Goal: Task Accomplishment & Management: Use online tool/utility

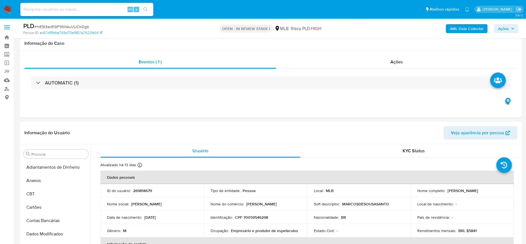
select select "10"
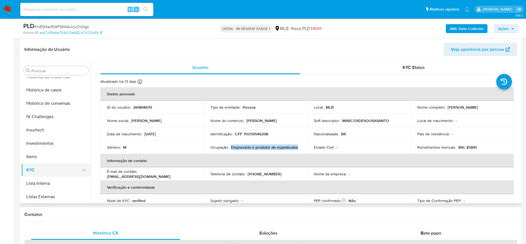
scroll to position [205, 0]
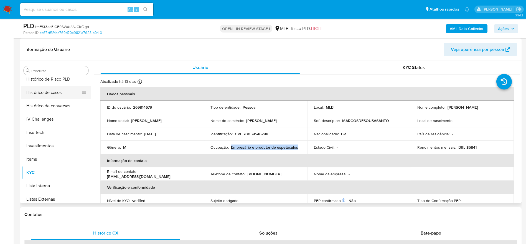
click at [52, 90] on button "Histórico de casos" at bounding box center [53, 92] width 65 height 13
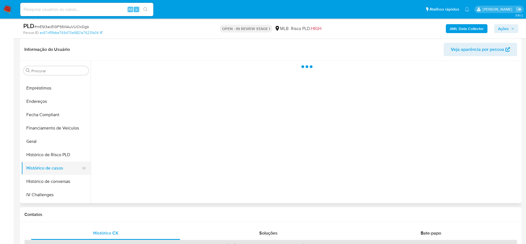
scroll to position [121, 0]
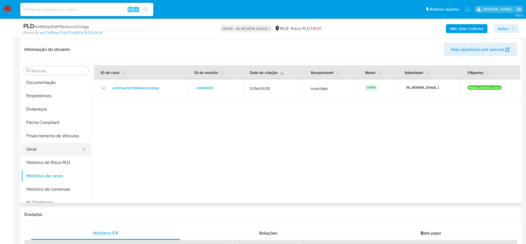
click at [37, 150] on button "Geral" at bounding box center [53, 148] width 65 height 13
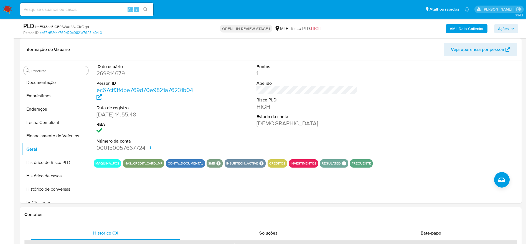
click at [508, 25] on span "Ações" at bounding box center [503, 28] width 11 height 9
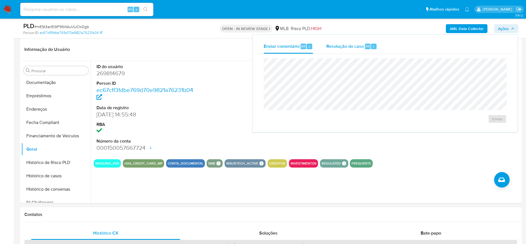
click at [350, 46] on span "Resolução do caso" at bounding box center [345, 46] width 37 height 6
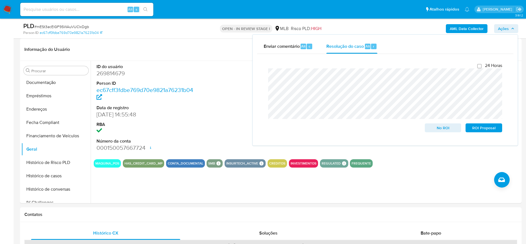
click at [473, 24] on b "AML Data Collector" at bounding box center [467, 28] width 34 height 9
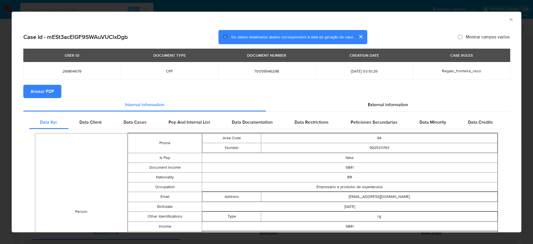
click at [51, 91] on span "Anexar PDF" at bounding box center [43, 91] width 24 height 12
click at [508, 20] on icon "Fechar a janela" at bounding box center [511, 20] width 6 height 6
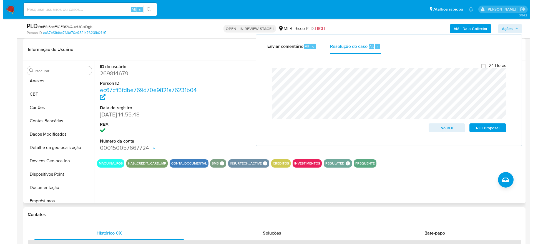
scroll to position [0, 0]
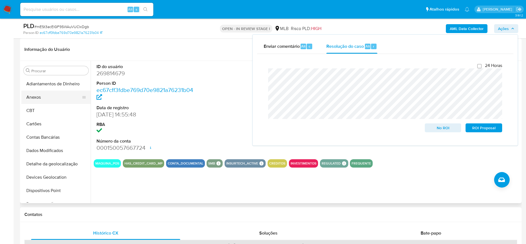
click at [48, 97] on button "Anexos" at bounding box center [53, 96] width 65 height 13
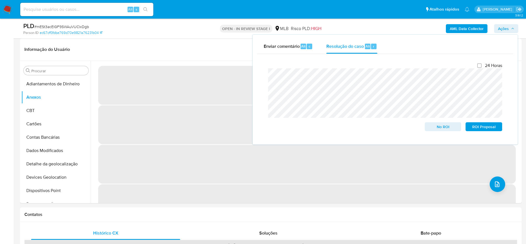
click at [506, 27] on span "Ações" at bounding box center [503, 28] width 11 height 9
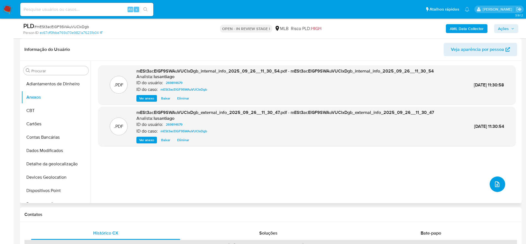
click at [495, 185] on icon "upload-file" at bounding box center [497, 184] width 7 height 7
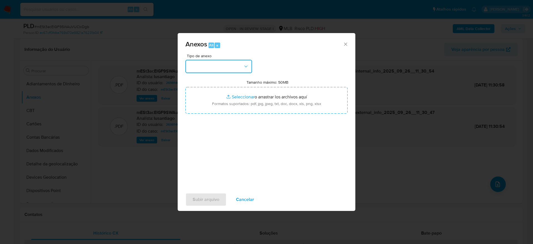
click at [202, 65] on button "button" at bounding box center [218, 66] width 67 height 13
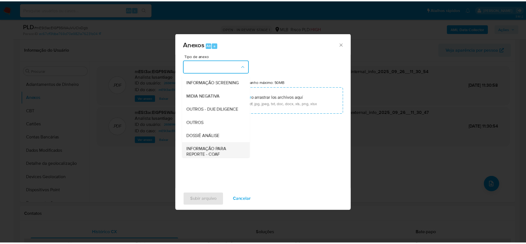
scroll to position [85, 0]
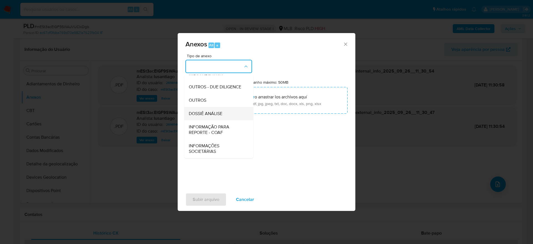
click at [208, 113] on span "DOSSIÊ ANÁLISE" at bounding box center [206, 114] width 34 height 6
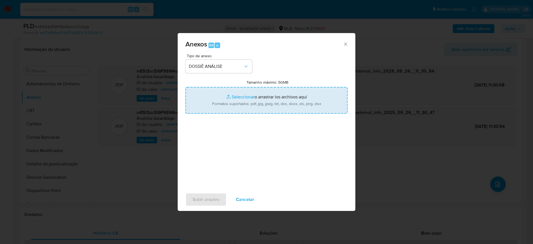
type input "C:\fakepath\Mulan 269814679_2025_09_25_12_03_02.xlsx"
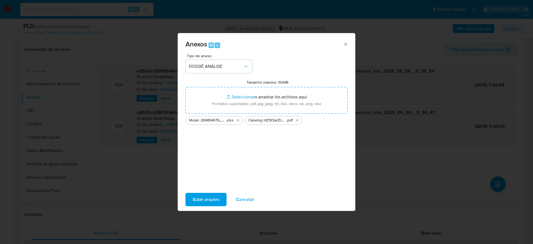
click at [203, 200] on span "Subir arquivo" at bounding box center [206, 199] width 27 height 12
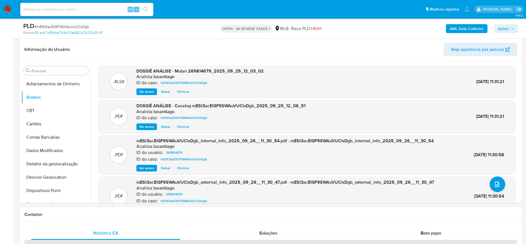
click at [505, 26] on span "Ações" at bounding box center [503, 28] width 11 height 9
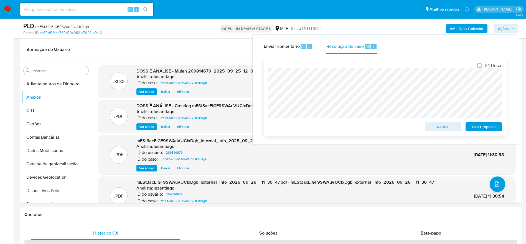
click at [438, 125] on span "No ROI" at bounding box center [443, 127] width 29 height 8
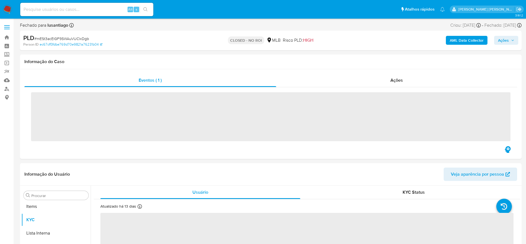
scroll to position [288, 0]
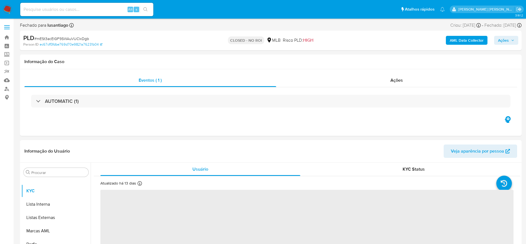
select select "10"
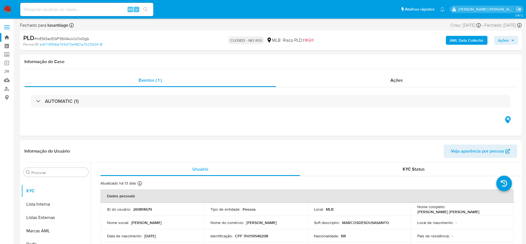
click at [6, 39] on link "Bandeja" at bounding box center [33, 37] width 66 height 9
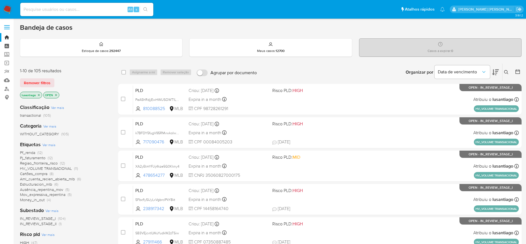
click at [9, 46] on link "Painel" at bounding box center [33, 46] width 66 height 9
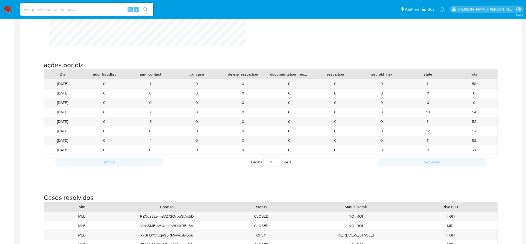
scroll to position [666, 0]
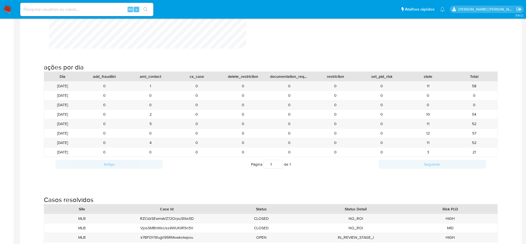
click at [95, 11] on input at bounding box center [86, 9] width 133 height 7
paste input "133304551"
type input "133304551"
click at [146, 9] on icon "search-icon" at bounding box center [145, 9] width 4 height 4
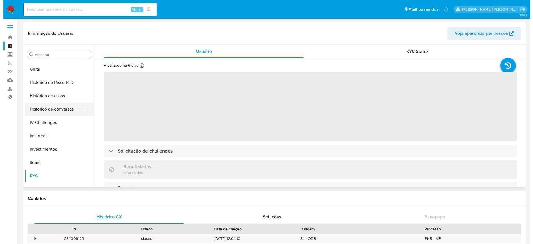
scroll to position [163, 0]
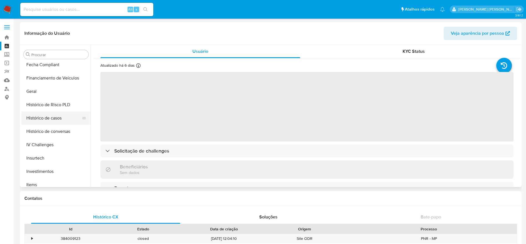
click at [47, 113] on button "Histórico de casos" at bounding box center [53, 117] width 65 height 13
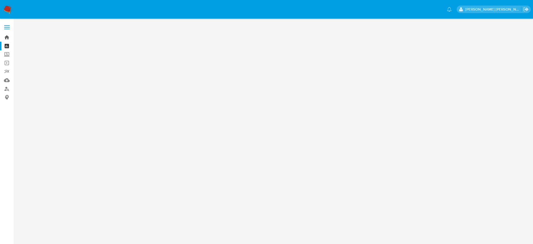
click at [7, 38] on link "Bandeja" at bounding box center [33, 37] width 66 height 9
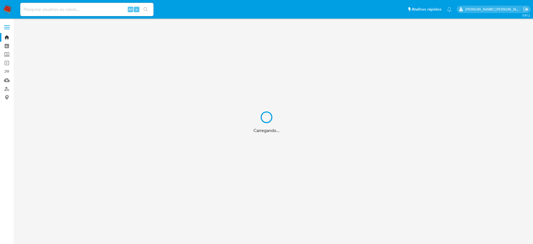
click at [73, 9] on div "Carregando..." at bounding box center [266, 122] width 533 height 244
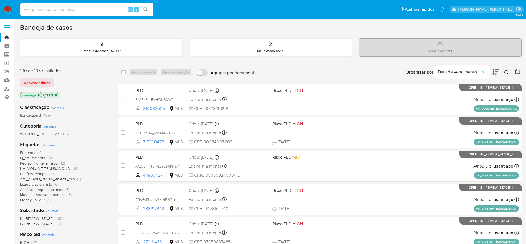
paste input "133304551"
type input "133304551"
click at [145, 12] on button "search-icon" at bounding box center [145, 10] width 11 height 8
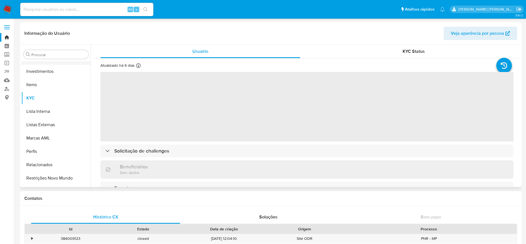
scroll to position [205, 0]
select select "10"
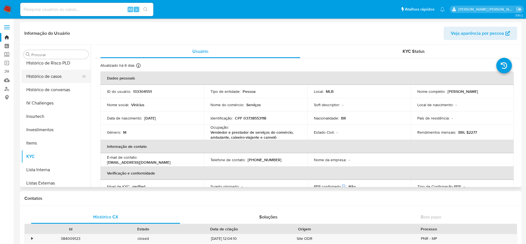
click at [47, 79] on button "Histórico de casos" at bounding box center [53, 76] width 65 height 13
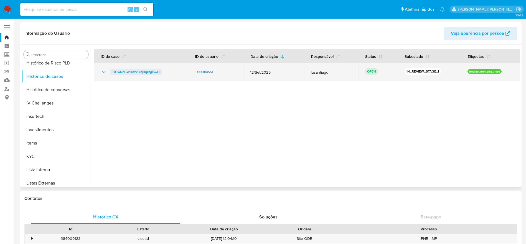
click at [124, 70] on span "LiUwQcGWDnzkBRjBqIRgiSwD" at bounding box center [136, 72] width 47 height 7
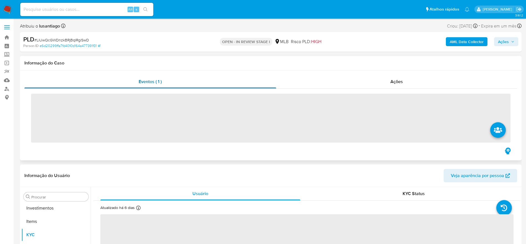
scroll to position [288, 0]
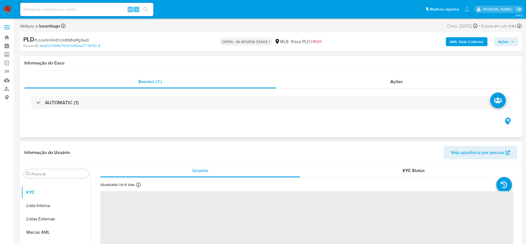
select select "10"
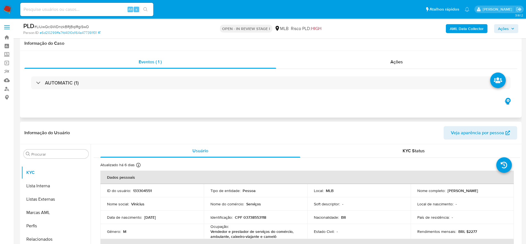
scroll to position [42, 0]
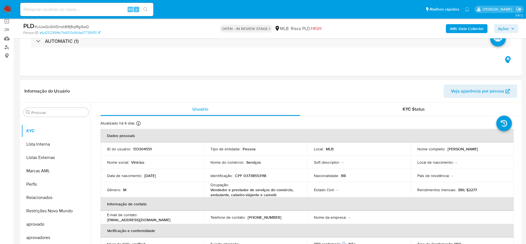
click at [255, 171] on td "Identificação : CPF 03738553118" at bounding box center [256, 175] width 104 height 13
click at [253, 173] on p "CPF 03738553118" at bounding box center [250, 175] width 31 height 5
copy p "03738553118"
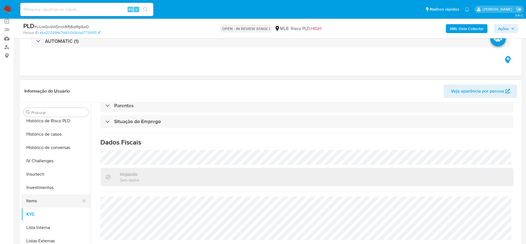
scroll to position [121, 0]
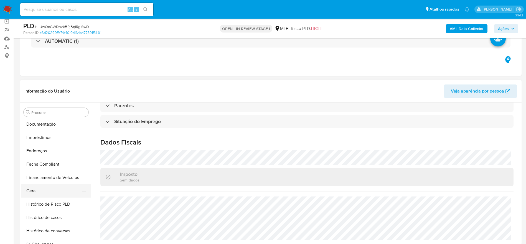
click at [43, 187] on button "Geral" at bounding box center [53, 190] width 65 height 13
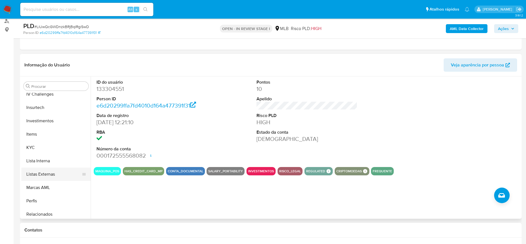
scroll to position [246, 0]
click at [46, 147] on button "KYC" at bounding box center [53, 146] width 65 height 13
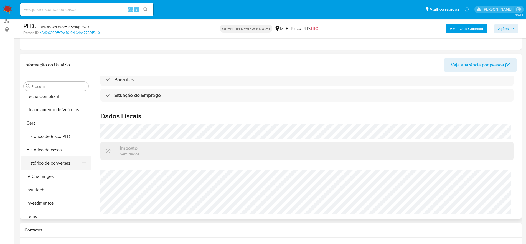
scroll to position [121, 0]
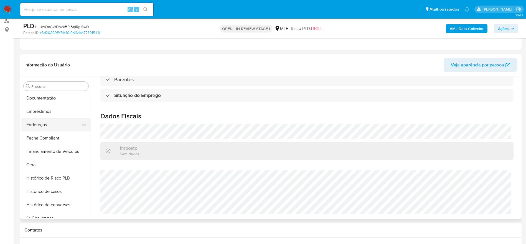
click at [44, 127] on button "Endereços" at bounding box center [53, 124] width 65 height 13
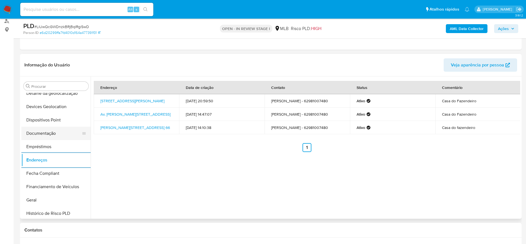
scroll to position [38, 0]
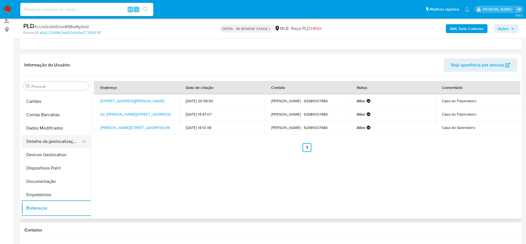
click at [54, 139] on button "Detalhe da geolocalização" at bounding box center [53, 141] width 65 height 13
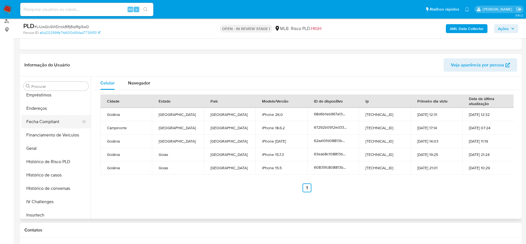
scroll to position [288, 0]
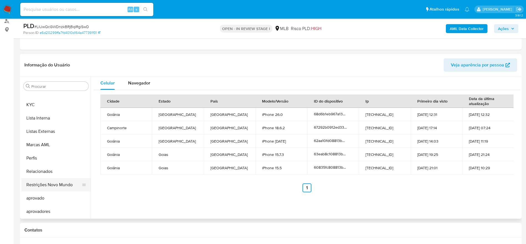
click at [53, 185] on button "Restrições Novo Mundo" at bounding box center [53, 184] width 65 height 13
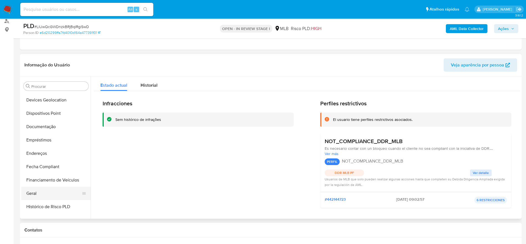
scroll to position [80, 0]
click at [52, 125] on button "Dispositivos Point" at bounding box center [53, 126] width 65 height 13
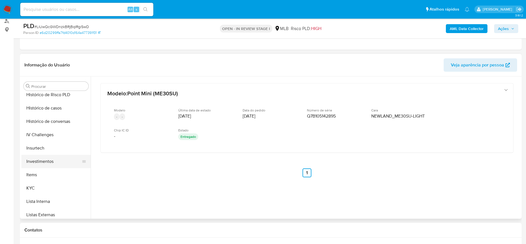
scroll to position [246, 0]
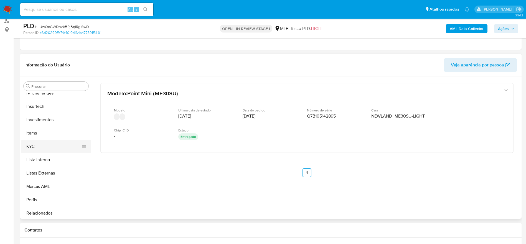
click at [52, 144] on button "KYC" at bounding box center [53, 146] width 65 height 13
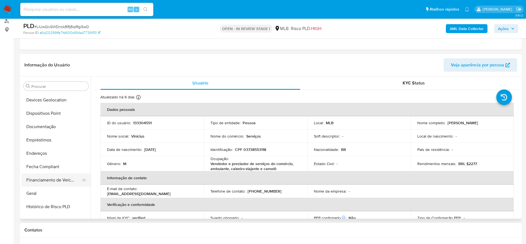
scroll to position [80, 0]
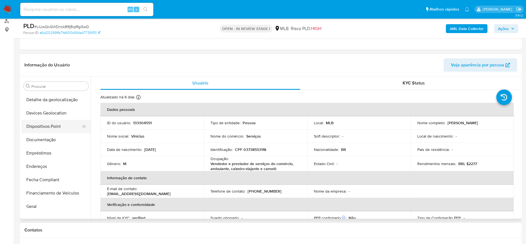
click at [41, 131] on button "Dispositivos Point" at bounding box center [53, 126] width 65 height 13
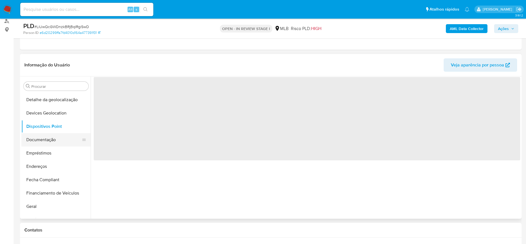
click at [40, 135] on button "Documentação" at bounding box center [53, 139] width 65 height 13
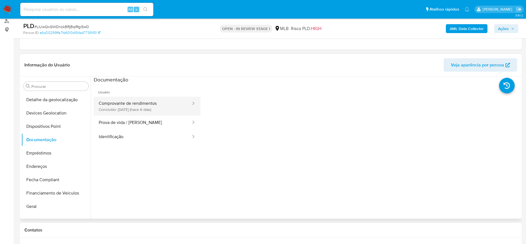
click at [129, 109] on button "Comprovante de rendimentos Concluído: 20/09/2025 (hace 6 días)" at bounding box center [143, 106] width 98 height 19
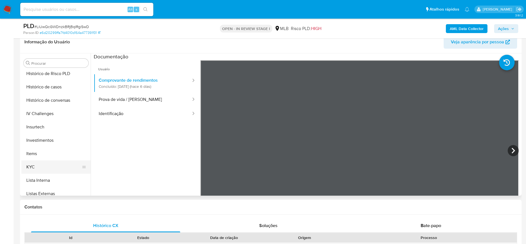
scroll to position [246, 0]
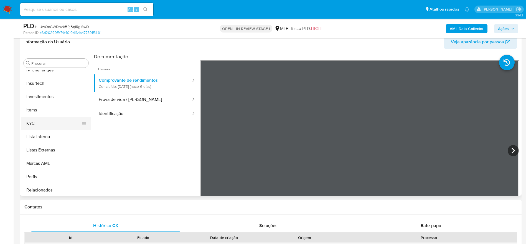
click at [40, 123] on button "KYC" at bounding box center [53, 123] width 65 height 13
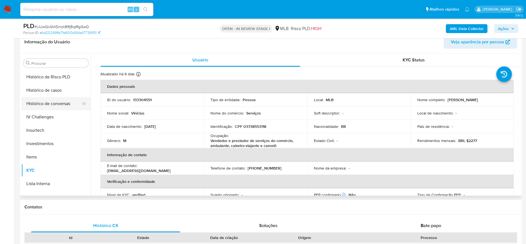
scroll to position [163, 0]
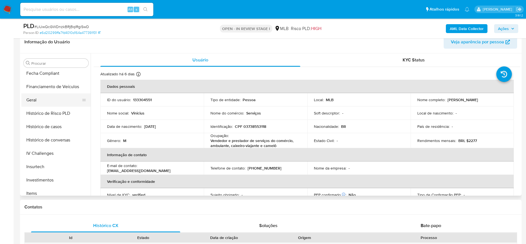
click at [40, 102] on button "Geral" at bounding box center [53, 99] width 65 height 13
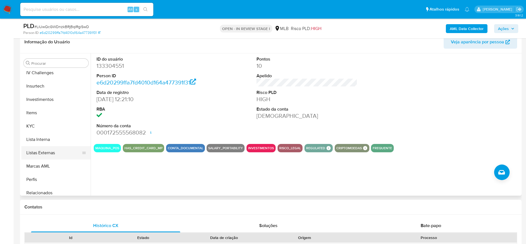
scroll to position [288, 0]
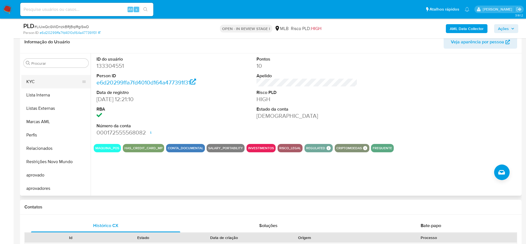
click at [38, 83] on button "KYC" at bounding box center [53, 81] width 65 height 13
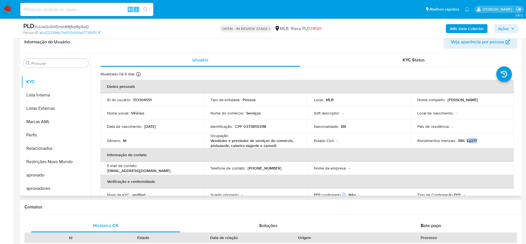
drag, startPoint x: 477, startPoint y: 142, endPoint x: 466, endPoint y: 142, distance: 11.1
click at [466, 142] on div "Rendimentos mensais : BRL $2277" at bounding box center [463, 140] width 90 height 5
copy p "2277"
drag, startPoint x: 504, startPoint y: 27, endPoint x: 475, endPoint y: 31, distance: 29.6
click at [503, 29] on span "Ações" at bounding box center [503, 28] width 11 height 9
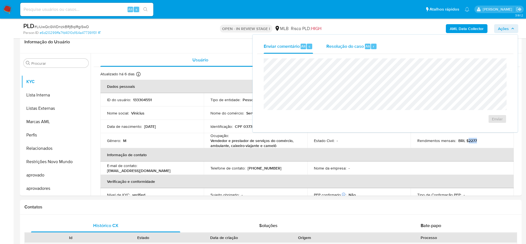
click at [340, 45] on span "Resolução do caso" at bounding box center [345, 46] width 37 height 6
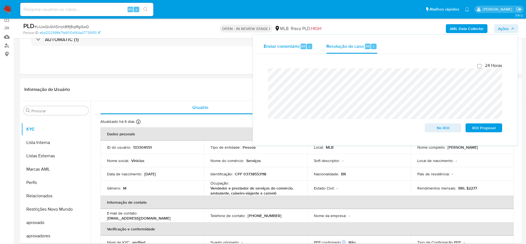
scroll to position [0, 0]
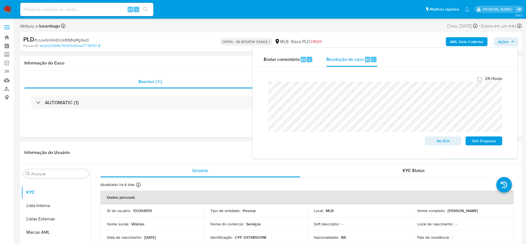
click at [462, 42] on b "AML Data Collector" at bounding box center [467, 41] width 34 height 9
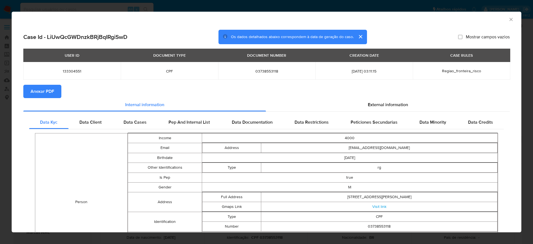
click at [37, 89] on span "Anexar PDF" at bounding box center [43, 91] width 24 height 12
click at [508, 18] on icon "Fechar a janela" at bounding box center [511, 20] width 6 height 6
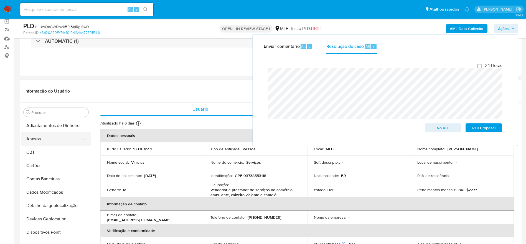
click at [58, 142] on button "Anexos" at bounding box center [53, 138] width 65 height 13
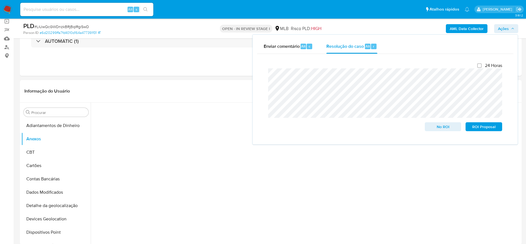
click at [506, 28] on span "Ações" at bounding box center [503, 28] width 11 height 9
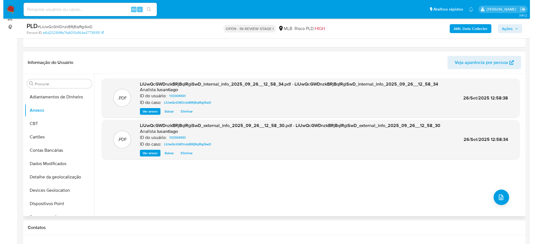
scroll to position [83, 0]
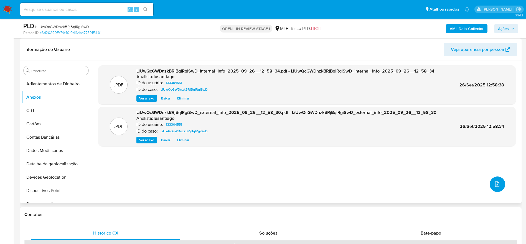
click at [494, 185] on icon "upload-file" at bounding box center [497, 184] width 7 height 7
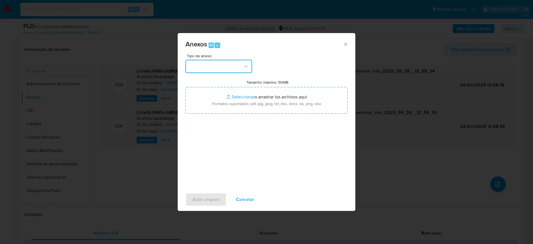
click at [206, 66] on button "button" at bounding box center [218, 66] width 67 height 13
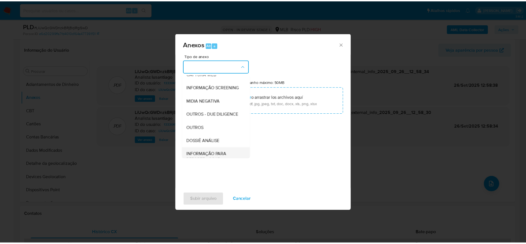
scroll to position [85, 0]
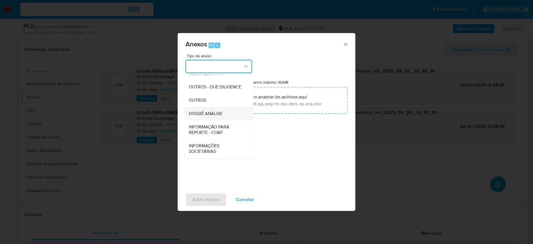
click at [200, 112] on span "DOSSIÊ ANÁLISE" at bounding box center [206, 114] width 34 height 6
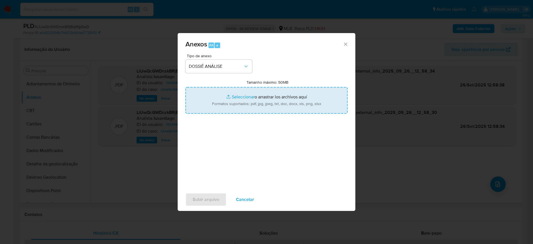
type input "C:\fakepath\SAR - (XXXX) - CPF 03738553118 - VINICIUS GOMES BARBACENA.pdf"
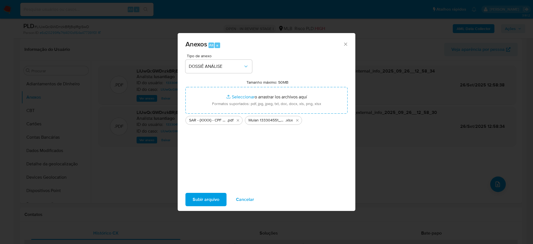
click at [209, 197] on span "Subir arquivo" at bounding box center [206, 199] width 27 height 12
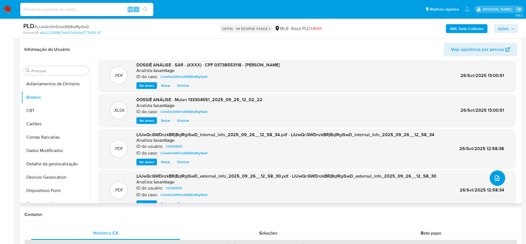
scroll to position [0, 0]
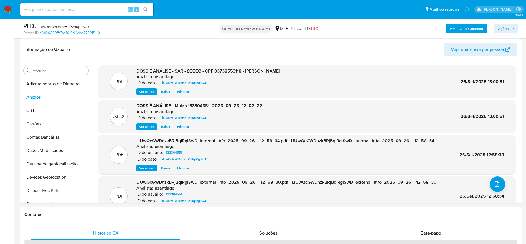
click at [503, 29] on span "Ações" at bounding box center [503, 28] width 11 height 9
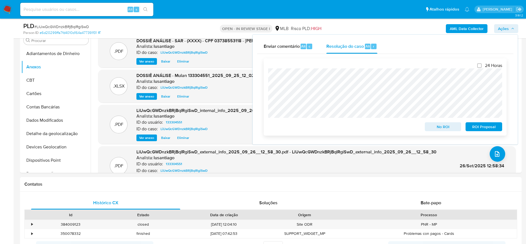
scroll to position [125, 0]
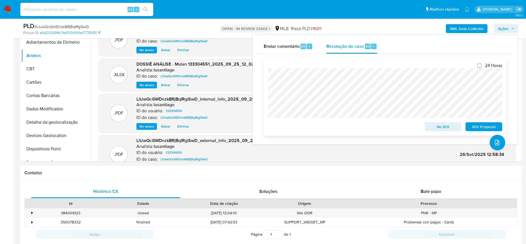
click at [479, 128] on span "ROI Proposal" at bounding box center [484, 127] width 29 height 8
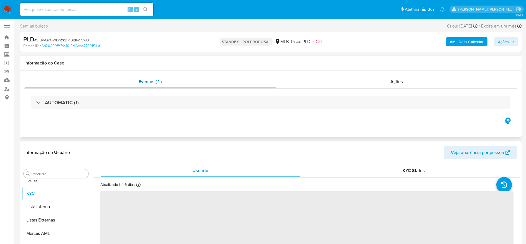
scroll to position [288, 0]
select select "10"
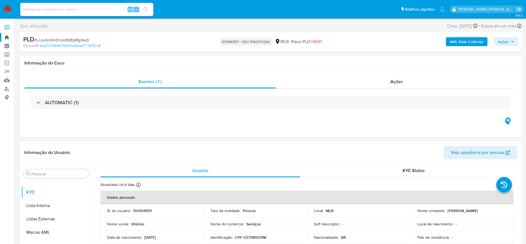
click at [7, 37] on link "Bandeja" at bounding box center [33, 37] width 66 height 9
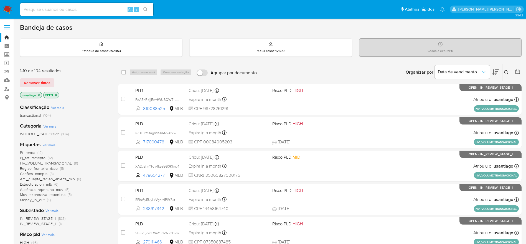
click at [95, 8] on input at bounding box center [86, 9] width 133 height 7
paste input "401202292"
type input "401202292"
click at [146, 6] on button "search-icon" at bounding box center [145, 10] width 11 height 8
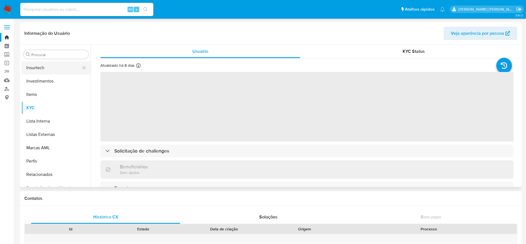
select select "10"
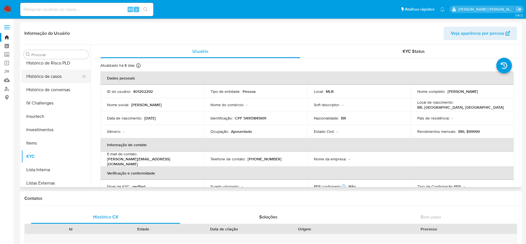
click at [49, 76] on button "Histórico de casos" at bounding box center [53, 76] width 65 height 13
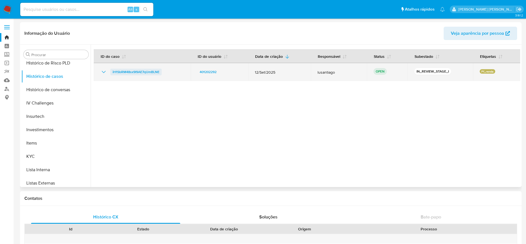
click at [144, 71] on span "iH1SbRM48sx9I9AE7qUmBLNE" at bounding box center [136, 72] width 47 height 7
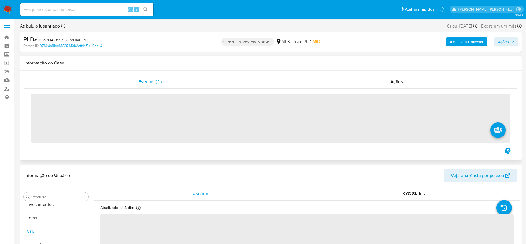
scroll to position [288, 0]
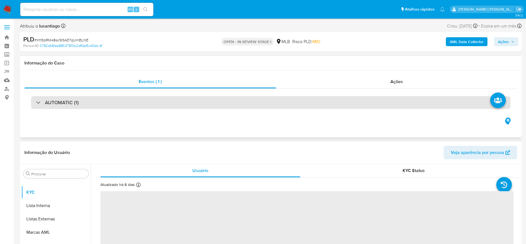
select select "10"
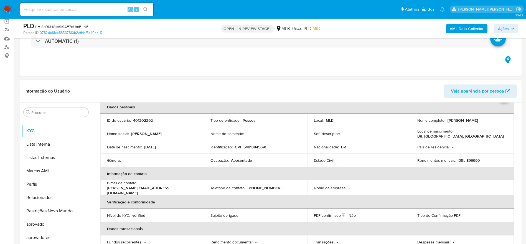
scroll to position [42, 0]
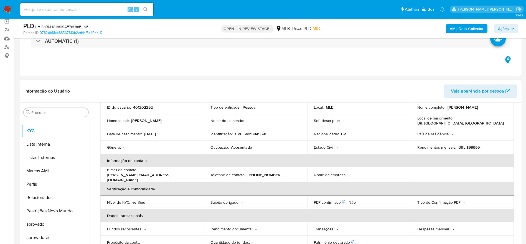
click at [254, 133] on p "CPF 54913845691" at bounding box center [250, 133] width 31 height 5
copy p "54913845691"
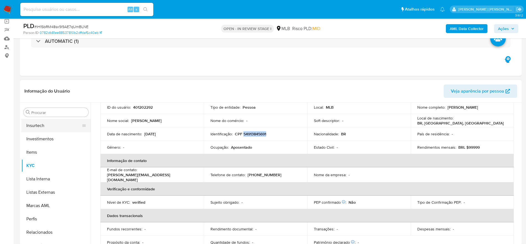
scroll to position [163, 0]
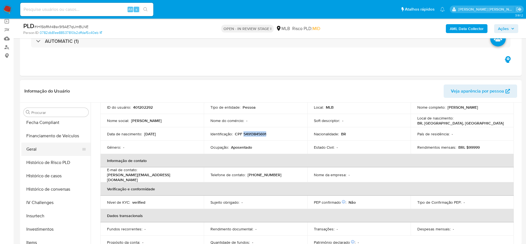
click at [41, 147] on button "Geral" at bounding box center [53, 148] width 65 height 13
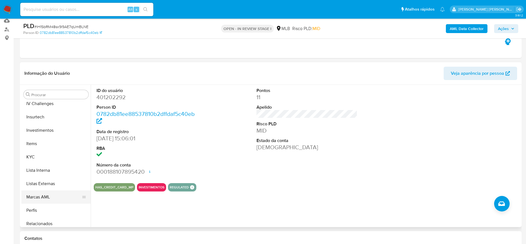
scroll to position [288, 0]
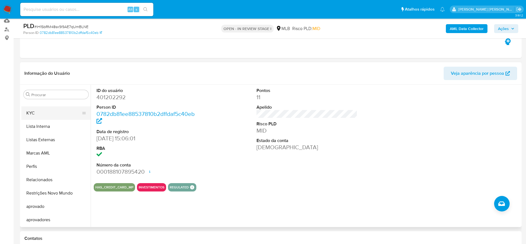
click at [43, 114] on button "KYC" at bounding box center [53, 112] width 65 height 13
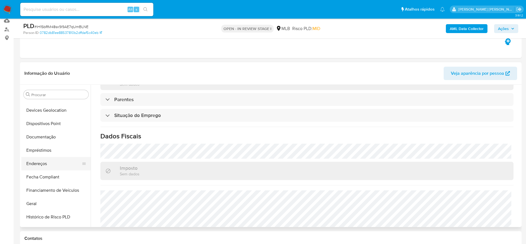
scroll to position [80, 0]
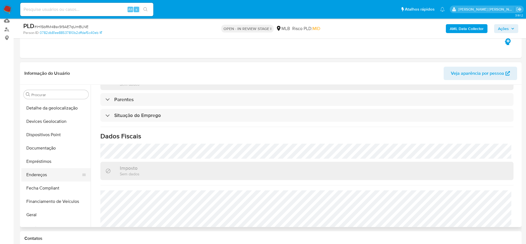
click at [53, 174] on button "Endereços" at bounding box center [53, 174] width 65 height 13
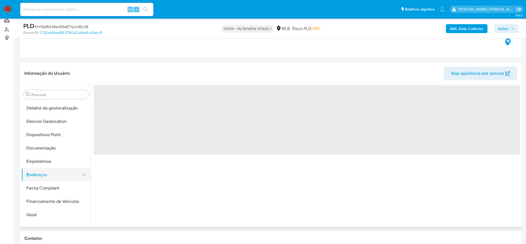
scroll to position [0, 0]
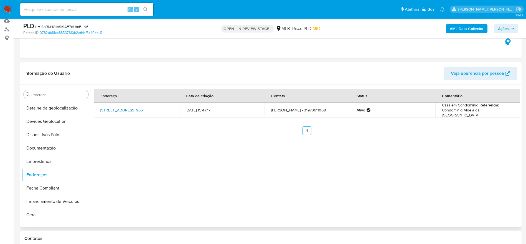
click at [137, 112] on link "Alameda Maenduaba 965, Brumadinho, Minas Gerais, 32488250, Brasil 965" at bounding box center [121, 110] width 42 height 6
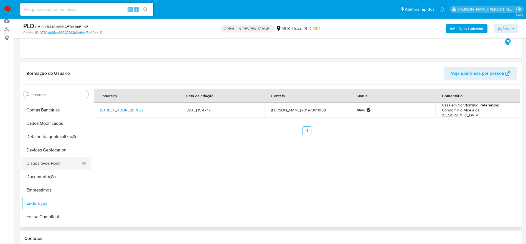
scroll to position [38, 0]
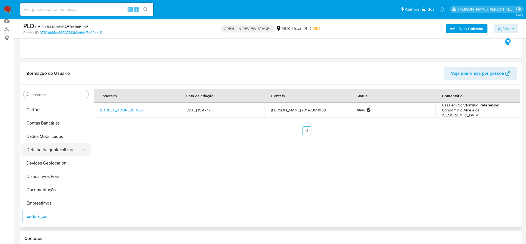
click at [50, 149] on button "Detalhe da geolocalização" at bounding box center [53, 149] width 65 height 13
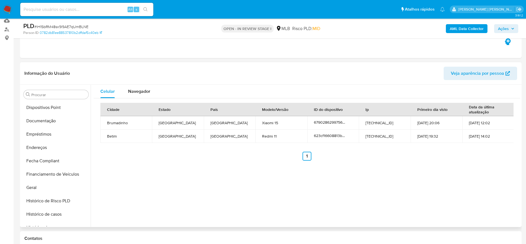
scroll to position [288, 0]
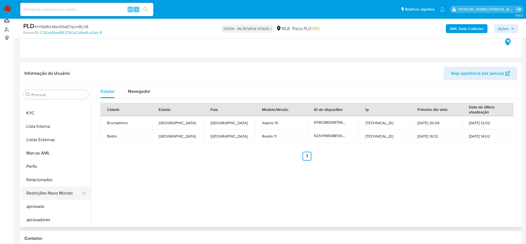
click at [53, 191] on button "Restrições Novo Mundo" at bounding box center [53, 192] width 65 height 13
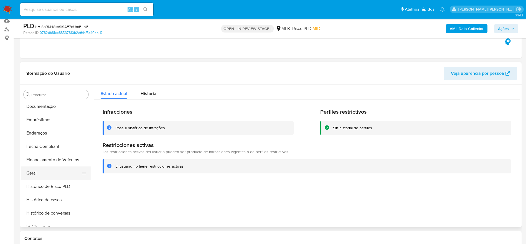
scroll to position [80, 0]
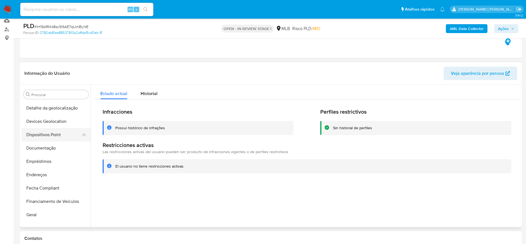
click at [44, 134] on button "Dispositivos Point" at bounding box center [53, 134] width 65 height 13
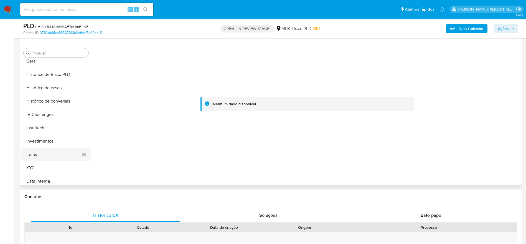
scroll to position [205, 0]
click at [36, 151] on button "KYC" at bounding box center [53, 154] width 65 height 13
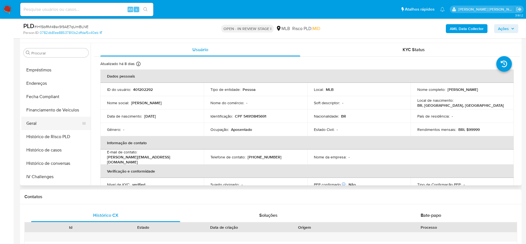
scroll to position [121, 0]
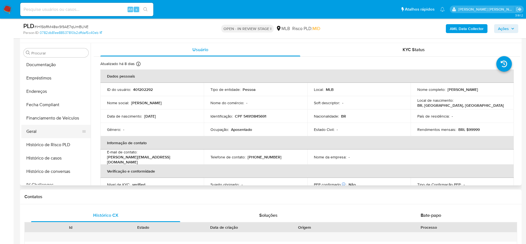
click at [35, 128] on button "Geral" at bounding box center [53, 131] width 65 height 13
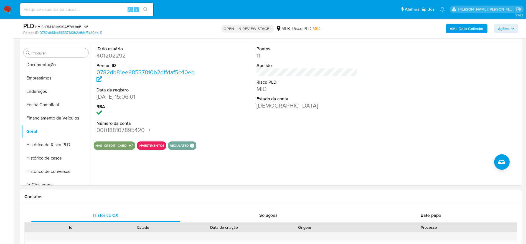
click at [500, 28] on span "Ações" at bounding box center [503, 28] width 11 height 9
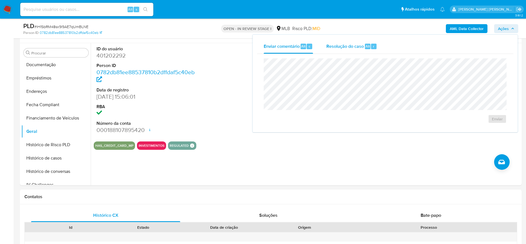
click at [351, 49] on div "Resolução do caso Alt r" at bounding box center [352, 46] width 51 height 14
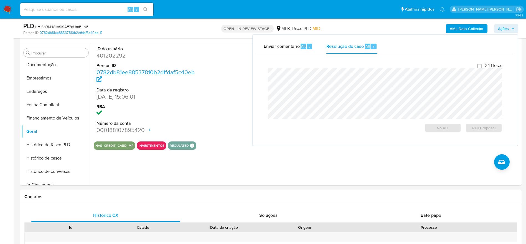
click at [464, 25] on b "AML Data Collector" at bounding box center [467, 28] width 34 height 9
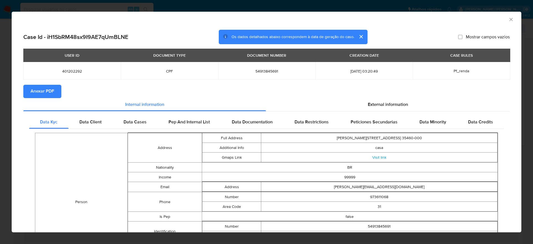
click at [30, 89] on button "Anexar PDF" at bounding box center [42, 91] width 38 height 13
drag, startPoint x: 497, startPoint y: 20, endPoint x: 501, endPoint y: 18, distance: 4.2
click at [501, 19] on div "AML Data Collector" at bounding box center [262, 19] width 493 height 6
click at [508, 19] on icon "Fechar a janela" at bounding box center [511, 20] width 6 height 6
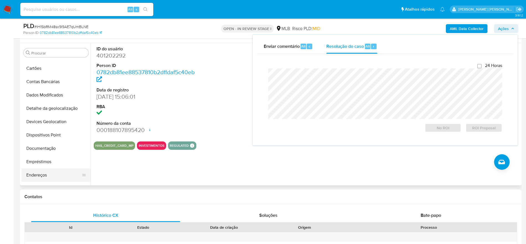
scroll to position [0, 0]
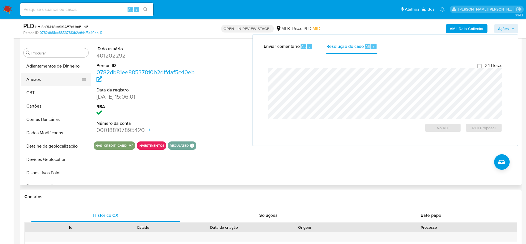
click at [46, 81] on button "Anexos" at bounding box center [53, 79] width 65 height 13
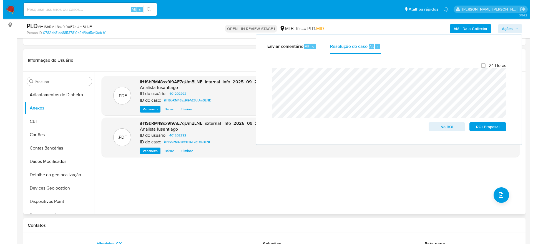
scroll to position [59, 0]
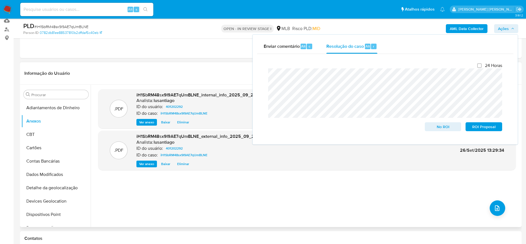
click at [210, 196] on div ".PDF iH1SbRM48sx9I9AE7qUmBLNE_internal_info_2025_09_26__13_29_34.pdf - iH1SbRM4…" at bounding box center [307, 155] width 418 height 133
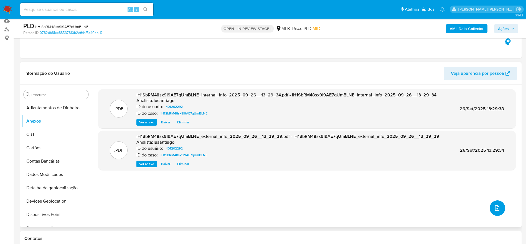
click at [495, 207] on icon "upload-file" at bounding box center [497, 208] width 7 height 7
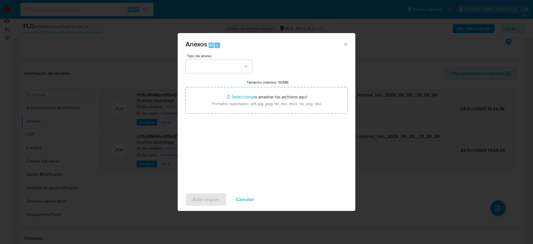
click at [231, 59] on div "Tipo de anexo" at bounding box center [218, 63] width 67 height 19
click at [218, 65] on button "button" at bounding box center [218, 66] width 67 height 13
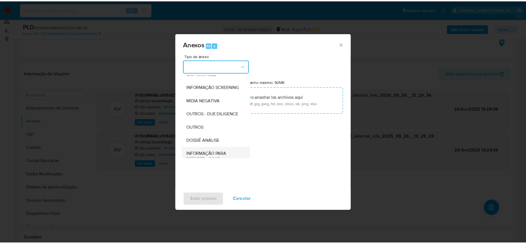
scroll to position [85, 0]
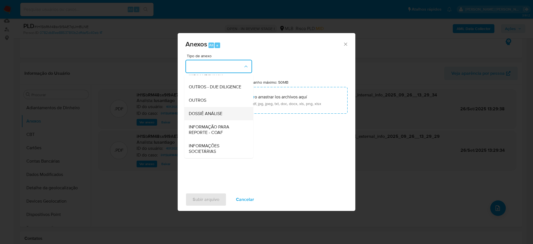
click at [205, 111] on span "DOSSIÊ ANÁLISE" at bounding box center [206, 114] width 34 height 6
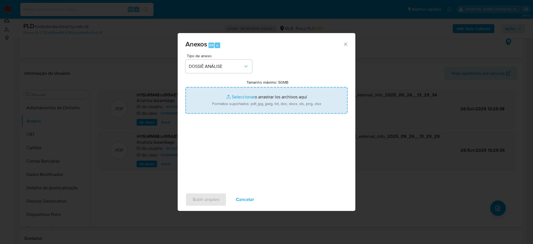
type input "C:\fakepath\Mulan 401202292_2025_09_26_09_21_29.xlsx"
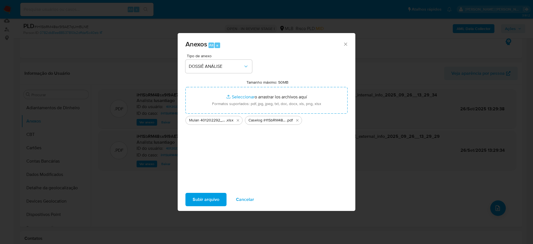
click at [209, 201] on span "Subir arquivo" at bounding box center [206, 199] width 27 height 12
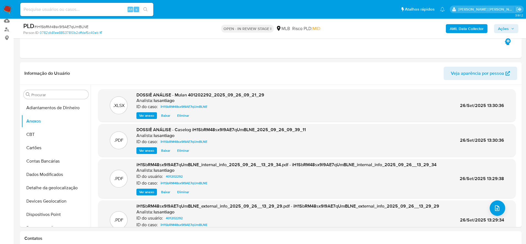
click at [507, 28] on span "Ações" at bounding box center [503, 28] width 11 height 9
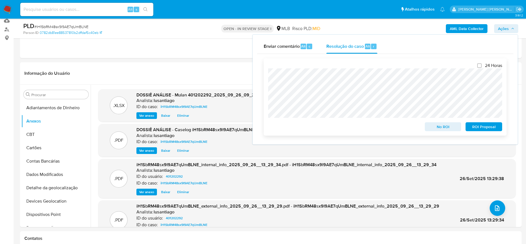
click at [433, 129] on span "No ROI" at bounding box center [443, 127] width 29 height 8
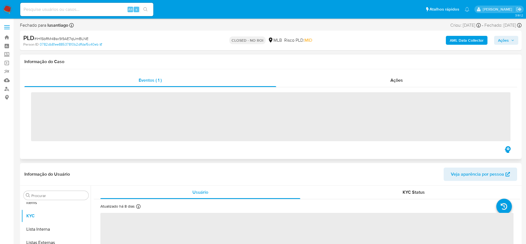
scroll to position [288, 0]
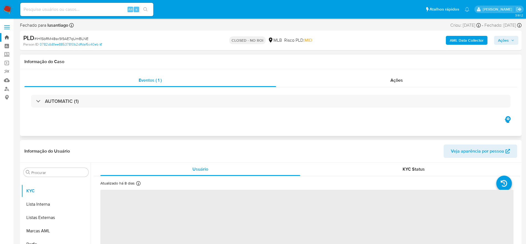
select select "10"
click at [5, 38] on link "Bandeja" at bounding box center [33, 37] width 66 height 9
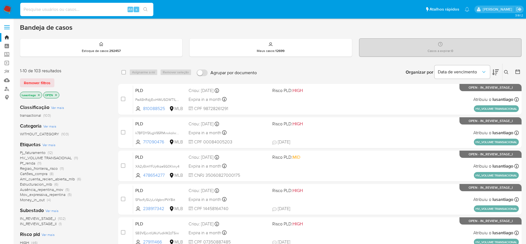
click at [80, 6] on input at bounding box center [86, 9] width 133 height 7
paste input "190156226"
type input "190156226"
click at [147, 9] on icon "search-icon" at bounding box center [145, 9] width 4 height 4
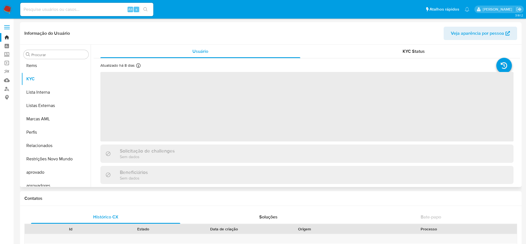
scroll to position [288, 0]
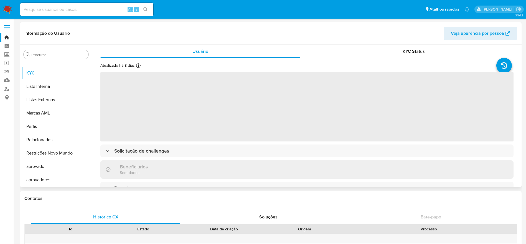
select select "10"
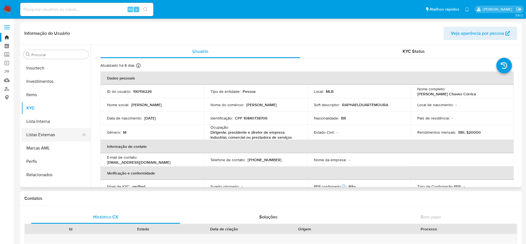
scroll to position [205, 0]
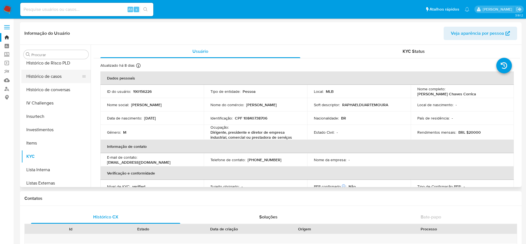
click at [50, 74] on button "Histórico de casos" at bounding box center [53, 76] width 65 height 13
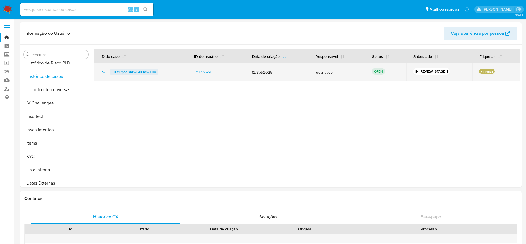
click at [144, 71] on span "OFxEfponishiSvPAiFnsWXHv" at bounding box center [134, 72] width 43 height 7
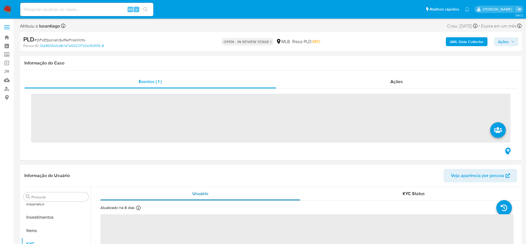
scroll to position [288, 0]
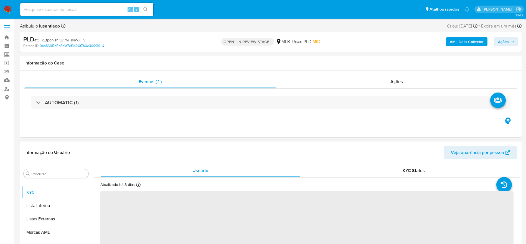
select select "10"
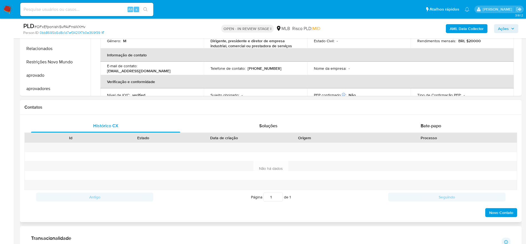
scroll to position [208, 0]
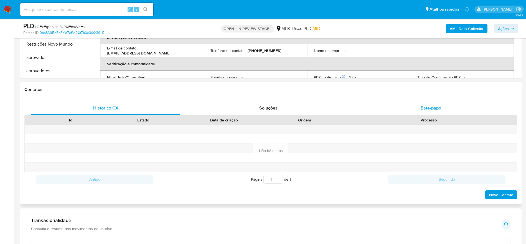
click at [432, 106] on span "Bate-papo" at bounding box center [431, 108] width 21 height 6
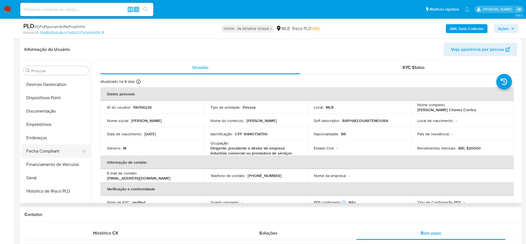
scroll to position [80, 0]
click at [41, 120] on button "Documentação" at bounding box center [53, 123] width 65 height 13
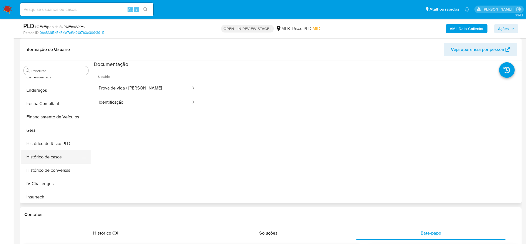
scroll to position [121, 0]
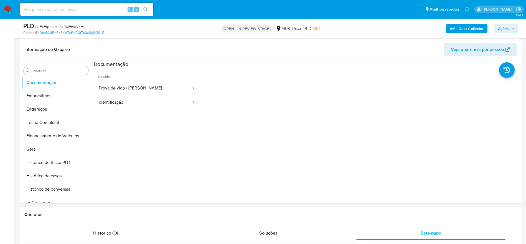
click at [93, 9] on input at bounding box center [86, 9] width 133 height 7
paste input "190156226"
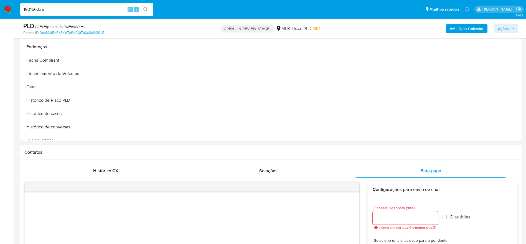
scroll to position [166, 0]
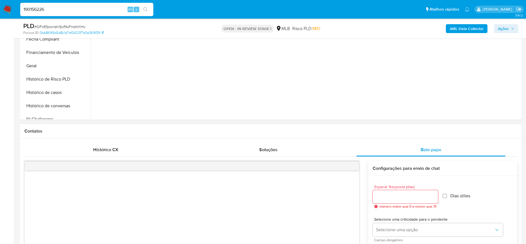
type input "190156226"
click at [401, 195] on input "Esperar Resposta (dias)" at bounding box center [405, 196] width 65 height 7
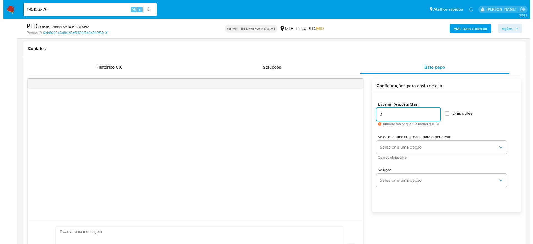
scroll to position [250, 0]
type input "3"
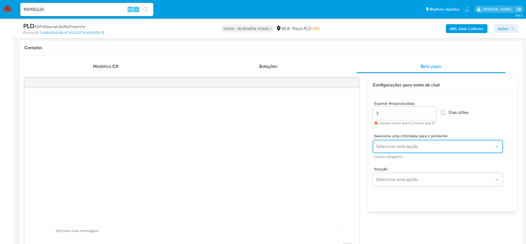
click at [403, 146] on span "Selecione uma opção" at bounding box center [435, 146] width 118 height 6
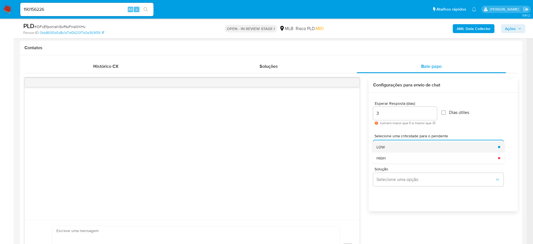
click at [401, 149] on div "LOW" at bounding box center [435, 146] width 118 height 11
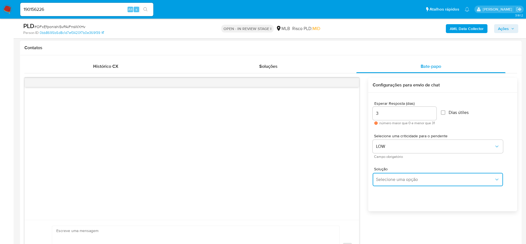
click at [404, 179] on span "Selecione uma opção" at bounding box center [435, 179] width 118 height 6
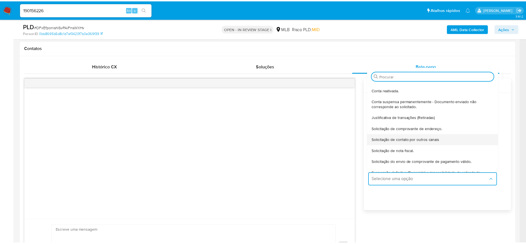
scroll to position [46, 0]
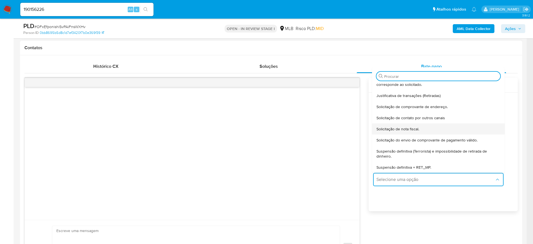
click at [407, 127] on span "Solicitação de nota fiscal." at bounding box center [397, 128] width 43 height 5
type textarea "Olá,Suspendemos a sua conta para uma verificação adicional de segurança.Por fav…"
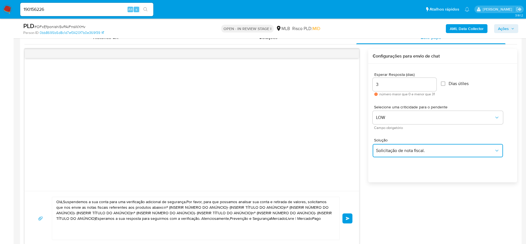
scroll to position [291, 0]
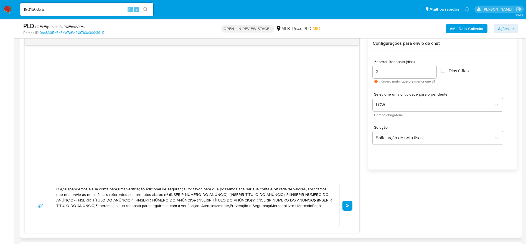
click at [198, 200] on textarea "Olá,Suspendemos a sua conta para uma verificação adicional de segurança.Por fav…" at bounding box center [194, 205] width 276 height 43
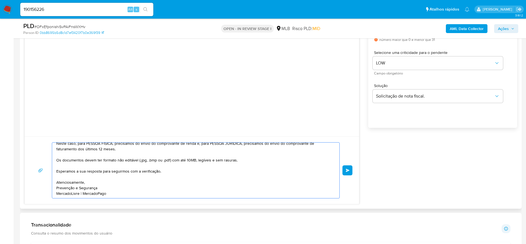
scroll to position [40, 0]
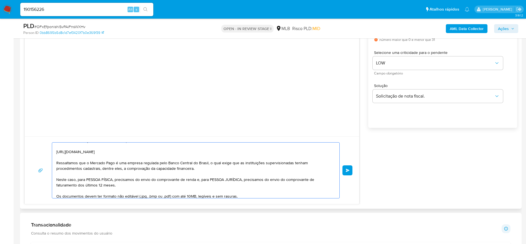
drag, startPoint x: 77, startPoint y: 179, endPoint x: 114, endPoint y: 179, distance: 37.2
click at [114, 179] on textarea "Olá! Estamos realizando uma verificação adicional de segurança em contas de usu…" at bounding box center [194, 169] width 276 height 55
drag, startPoint x: 158, startPoint y: 180, endPoint x: 166, endPoint y: 183, distance: 8.5
click at [166, 183] on textarea "Olá! Estamos realizando uma verificação adicional de segurança em contas de usu…" at bounding box center [194, 169] width 276 height 55
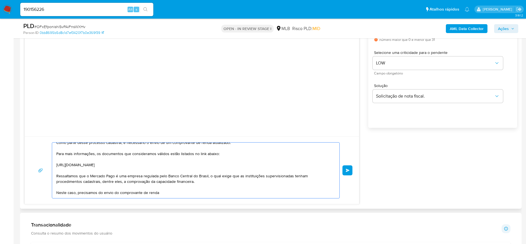
scroll to position [0, 0]
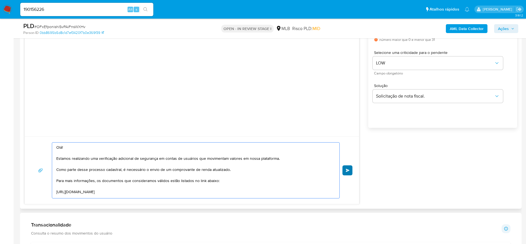
type textarea "Olá! Estamos realizando uma verificação adicional de segurança em contas de usu…"
click at [346, 170] on span "common.send" at bounding box center [348, 169] width 4 height 3
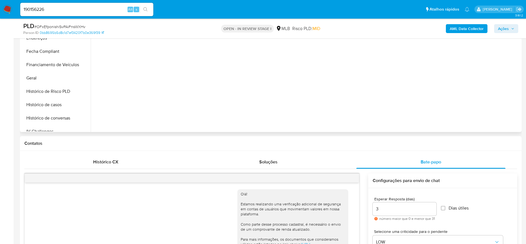
scroll to position [125, 0]
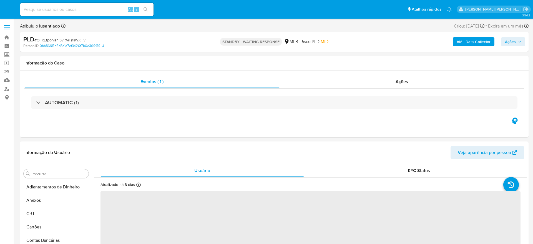
select select "10"
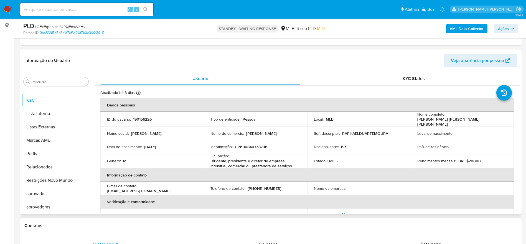
scroll to position [83, 0]
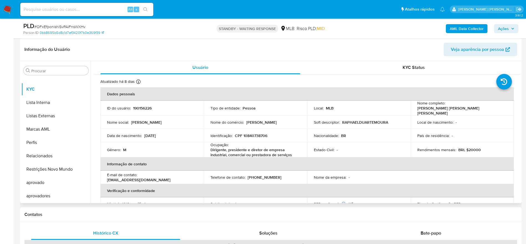
click at [253, 133] on p "CPF 10840738706" at bounding box center [251, 135] width 32 height 5
copy p "10840738706"
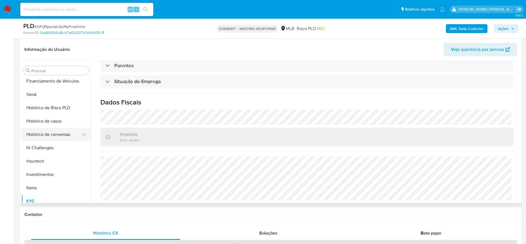
scroll to position [163, 0]
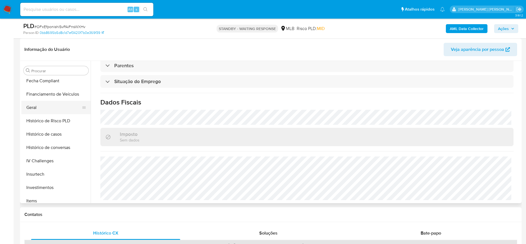
click at [30, 109] on button "Geral" at bounding box center [53, 107] width 65 height 13
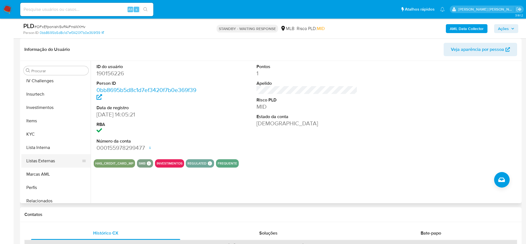
scroll to position [246, 0]
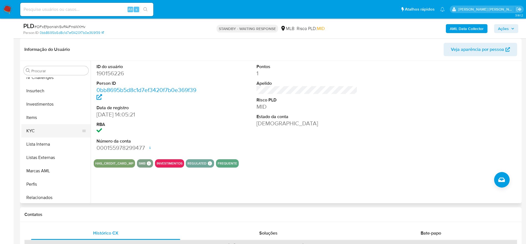
click at [41, 131] on button "KYC" at bounding box center [53, 130] width 65 height 13
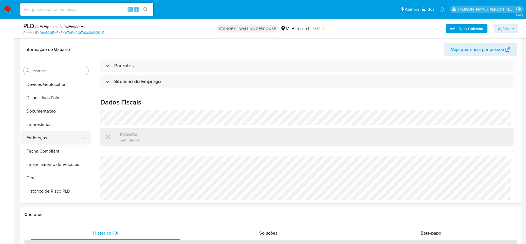
scroll to position [80, 0]
click at [51, 153] on button "Endereços" at bounding box center [53, 150] width 65 height 13
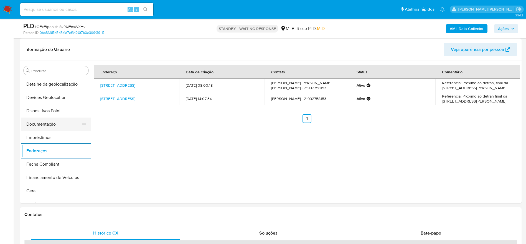
scroll to position [38, 0]
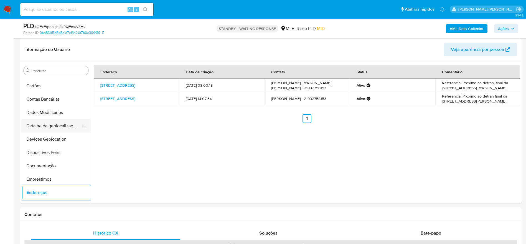
click at [45, 122] on button "Detalhe da geolocalização" at bounding box center [53, 125] width 65 height 13
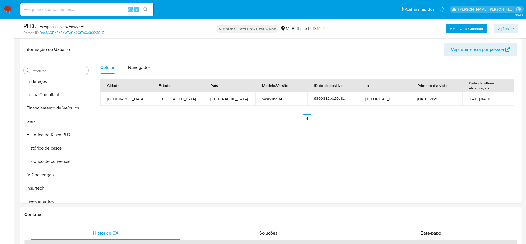
scroll to position [288, 0]
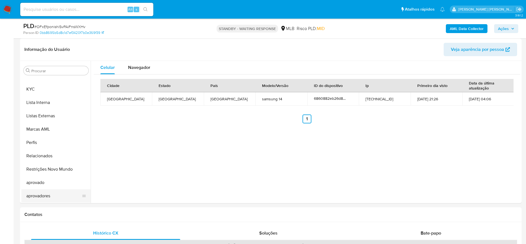
click at [47, 202] on button "aprovadores" at bounding box center [53, 195] width 65 height 13
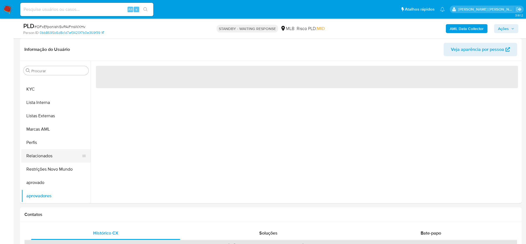
click at [56, 161] on button "Relacionados" at bounding box center [53, 155] width 65 height 13
click at [53, 172] on button "Restrições Novo Mundo" at bounding box center [53, 168] width 65 height 13
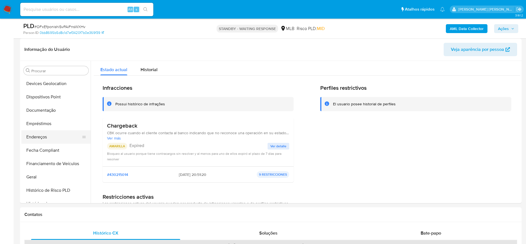
scroll to position [80, 0]
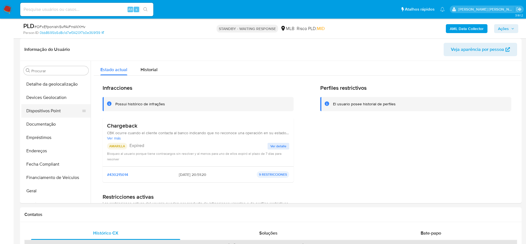
click at [49, 112] on button "Dispositivos Point" at bounding box center [53, 110] width 65 height 13
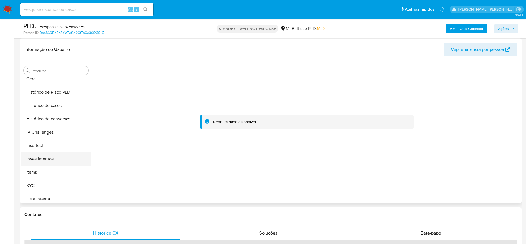
scroll to position [205, 0]
click at [52, 169] on button "KYC" at bounding box center [53, 172] width 65 height 13
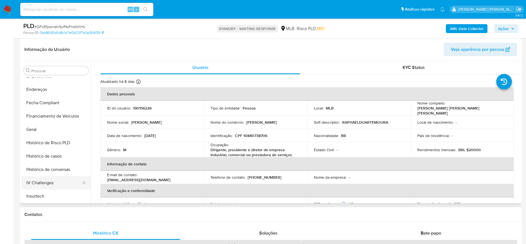
scroll to position [121, 0]
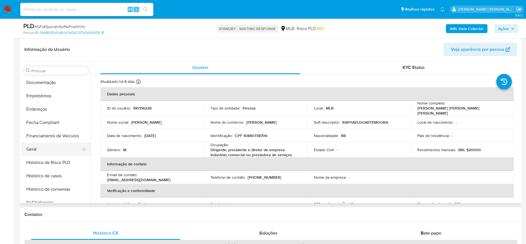
click at [52, 150] on button "Geral" at bounding box center [53, 148] width 65 height 13
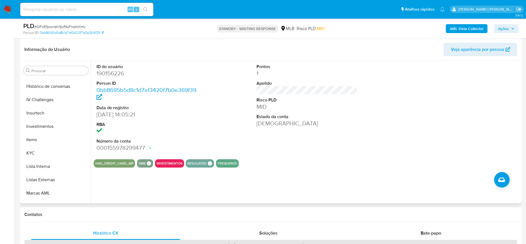
scroll to position [246, 0]
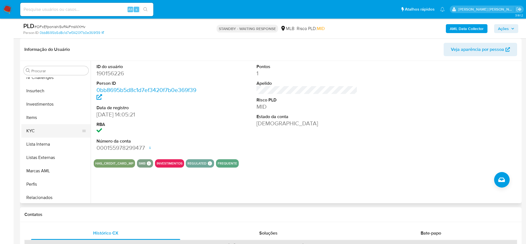
click at [45, 135] on button "KYC" at bounding box center [53, 130] width 65 height 13
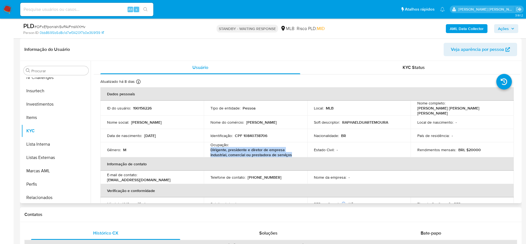
drag, startPoint x: 291, startPoint y: 154, endPoint x: 210, endPoint y: 150, distance: 81.7
click at [211, 150] on p "Dirigente, presidente e diretor de empresa industrial, comercial ou prestadora …" at bounding box center [255, 152] width 88 height 10
copy p "Dirigente, presidente e diretor de empresa industrial, comercial ou prestadora …"
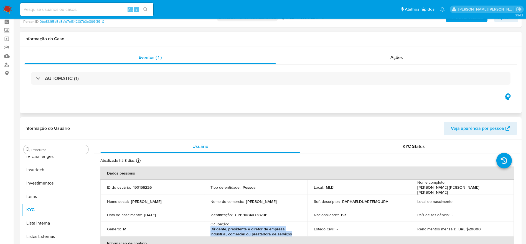
scroll to position [0, 0]
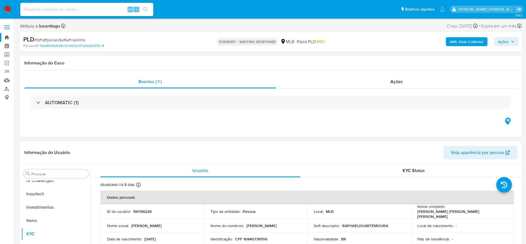
click at [5, 34] on link "Bandeja" at bounding box center [33, 37] width 66 height 9
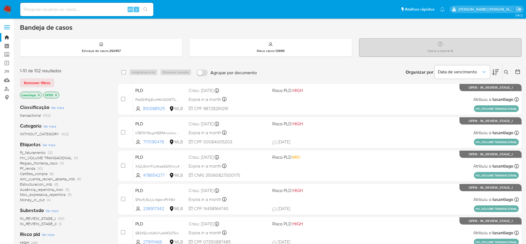
drag, startPoint x: 87, startPoint y: 14, endPoint x: 87, endPoint y: 9, distance: 4.4
click at [87, 12] on div "Alt s" at bounding box center [86, 9] width 133 height 13
click at [87, 9] on input at bounding box center [86, 9] width 133 height 7
paste input "158396512"
type input "158396512"
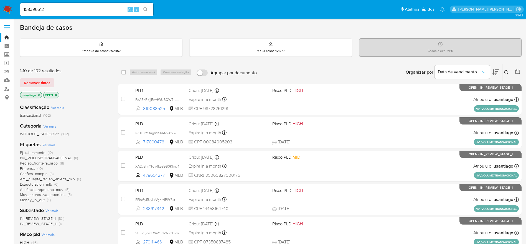
click at [145, 9] on icon "search-icon" at bounding box center [145, 9] width 4 height 4
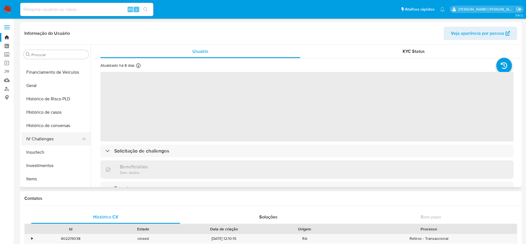
select select "10"
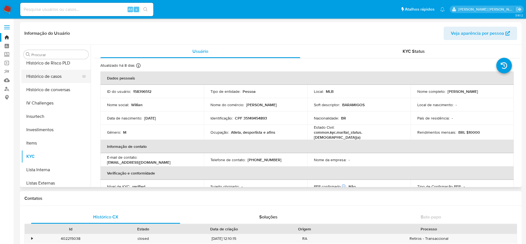
click at [53, 79] on button "Histórico de casos" at bounding box center [53, 76] width 65 height 13
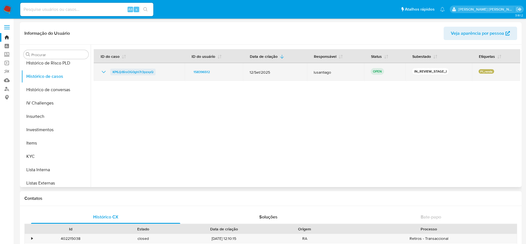
click at [144, 69] on span "KP6Jjr8irsOG0ghl7r3pzxyQ" at bounding box center [133, 72] width 41 height 7
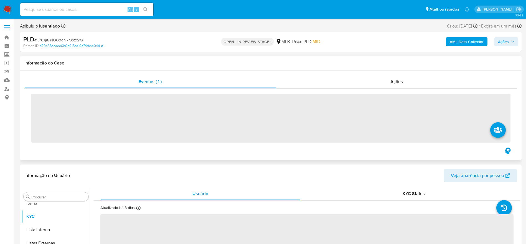
scroll to position [288, 0]
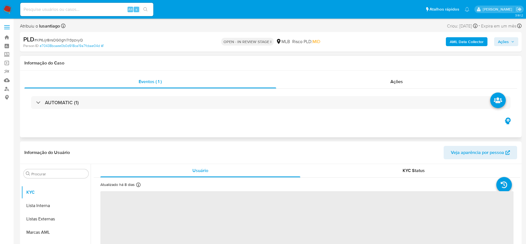
select select "10"
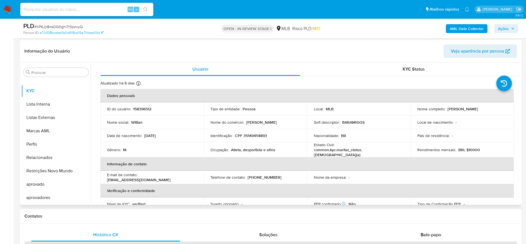
scroll to position [83, 0]
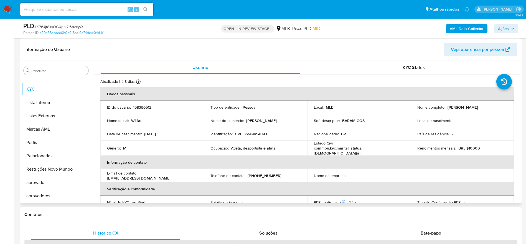
click at [253, 134] on p "CPF 35149454893" at bounding box center [251, 133] width 32 height 5
copy p "35149454893"
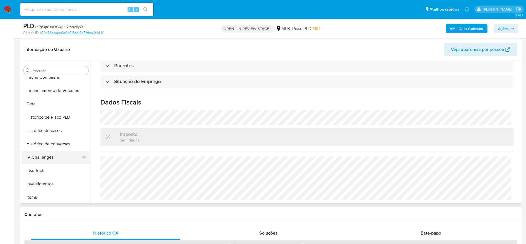
scroll to position [163, 0]
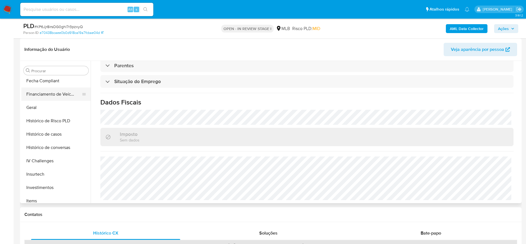
click at [36, 97] on button "Financiamento de Veículos" at bounding box center [53, 93] width 65 height 13
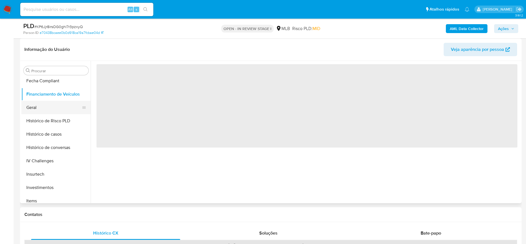
click at [34, 105] on button "Geral" at bounding box center [53, 107] width 65 height 13
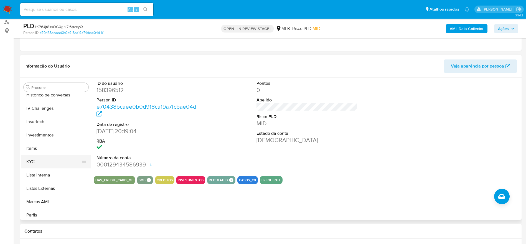
scroll to position [246, 0]
click at [41, 151] on button "KYC" at bounding box center [53, 147] width 65 height 13
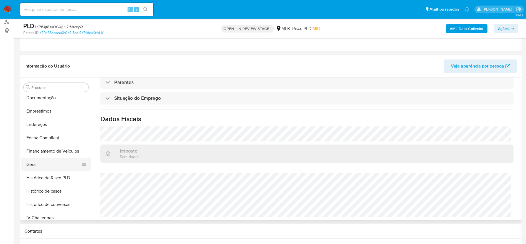
scroll to position [121, 0]
click at [49, 130] on button "Endereços" at bounding box center [53, 125] width 65 height 13
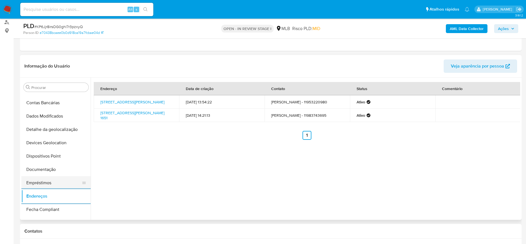
scroll to position [38, 0]
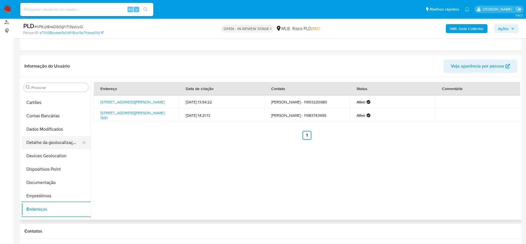
click at [51, 143] on button "Detalhe da geolocalização" at bounding box center [53, 142] width 65 height 13
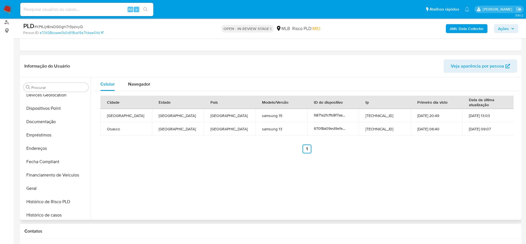
scroll to position [288, 0]
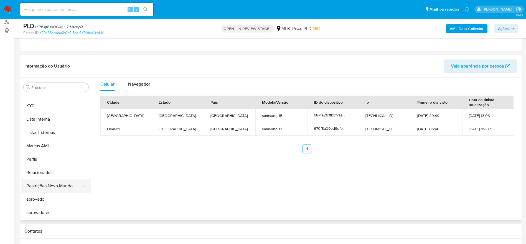
click at [48, 185] on button "Restrições Novo Mundo" at bounding box center [53, 185] width 65 height 13
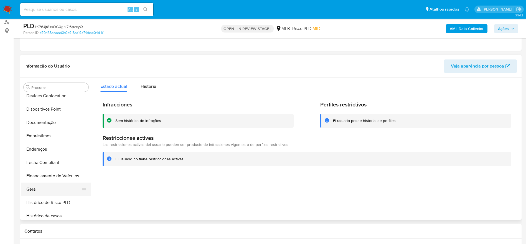
scroll to position [80, 0]
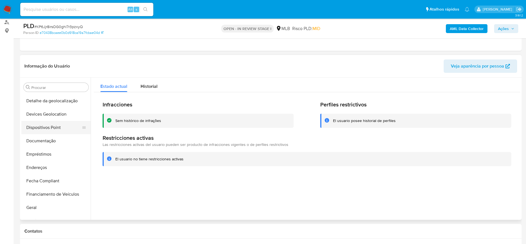
click at [45, 130] on button "Dispositivos Point" at bounding box center [53, 127] width 65 height 13
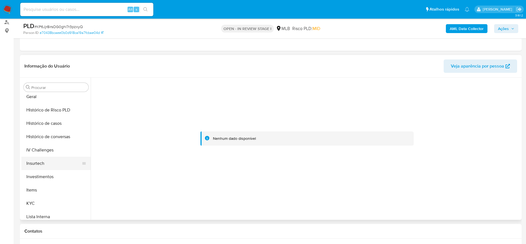
scroll to position [205, 0]
drag, startPoint x: 40, startPoint y: 191, endPoint x: 47, endPoint y: 191, distance: 7.0
click at [41, 191] on button "KYC" at bounding box center [53, 188] width 65 height 13
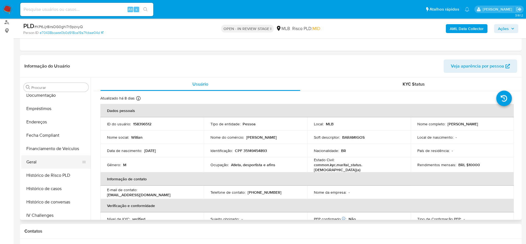
scroll to position [121, 0]
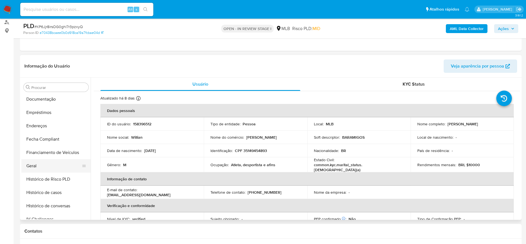
click at [42, 162] on button "Geral" at bounding box center [53, 165] width 65 height 13
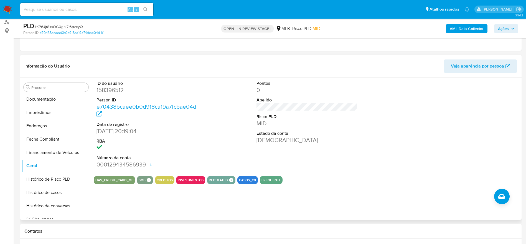
click at [118, 196] on div "ID do usuário 158396512 Person ID e70438bcaee0b0d918ca19a7fcbae04d Data de regi…" at bounding box center [306, 148] width 430 height 142
click at [51, 192] on button "Histórico de casos" at bounding box center [53, 192] width 65 height 13
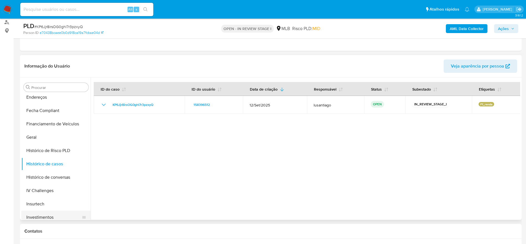
scroll to position [246, 0]
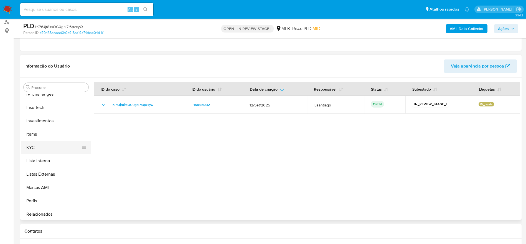
click at [43, 148] on button "KYC" at bounding box center [53, 147] width 65 height 13
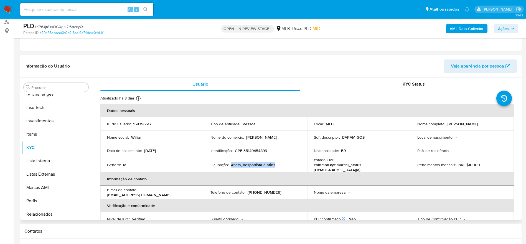
drag, startPoint x: 279, startPoint y: 163, endPoint x: 230, endPoint y: 167, distance: 49.0
click at [230, 167] on td "Ocupação : Atleta, desportista e afins" at bounding box center [256, 164] width 104 height 15
copy p "Atleta, desportista e afins"
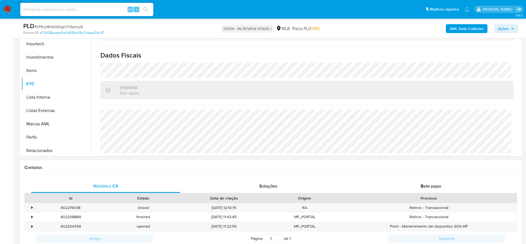
scroll to position [233, 0]
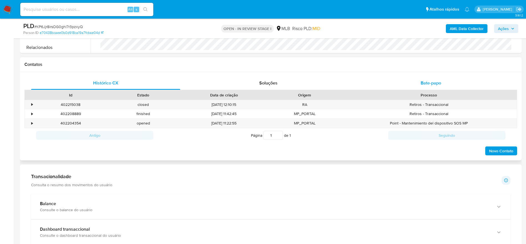
click at [432, 86] on div "Bate-papo" at bounding box center [431, 82] width 149 height 13
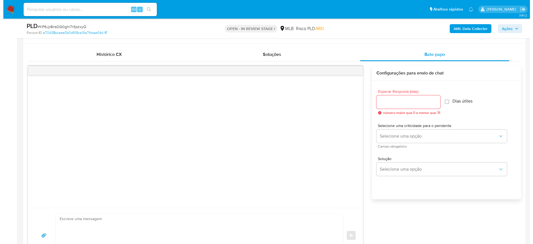
scroll to position [275, 0]
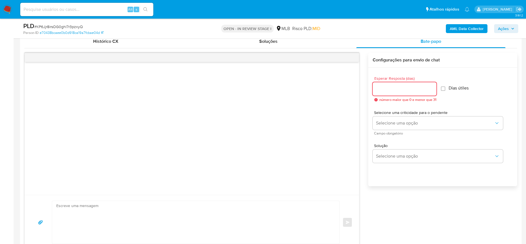
click at [417, 85] on input "Esperar Resposta (dias)" at bounding box center [405, 88] width 64 height 7
type input "3"
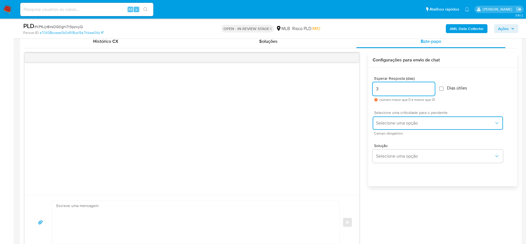
click at [429, 122] on span "Selecione uma opção" at bounding box center [435, 123] width 118 height 6
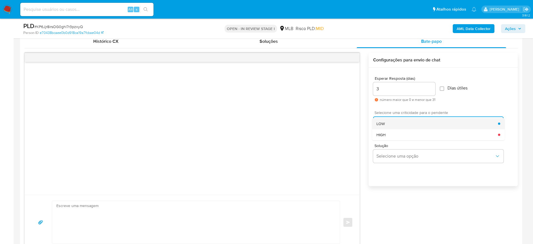
click at [404, 125] on div "LOW" at bounding box center [437, 123] width 122 height 11
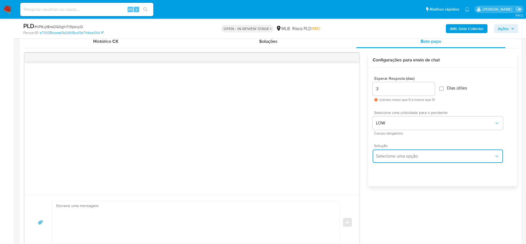
click at [405, 154] on span "Selecione uma opção" at bounding box center [435, 156] width 118 height 6
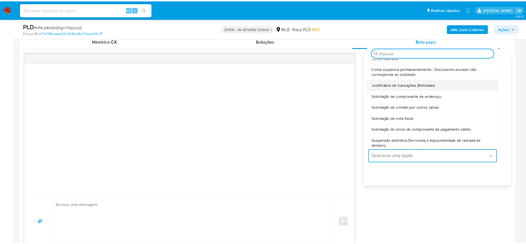
scroll to position [46, 0]
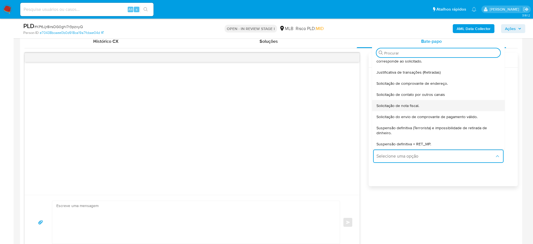
click at [413, 109] on div "Solicitação de nota fiscal." at bounding box center [438, 105] width 124 height 11
type textarea "Olá,Suspendemos a sua conta para uma verificação adicional de segurança.Por fav…"
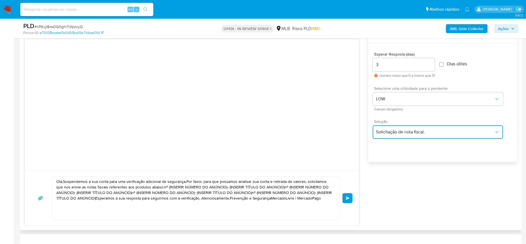
scroll to position [316, 0]
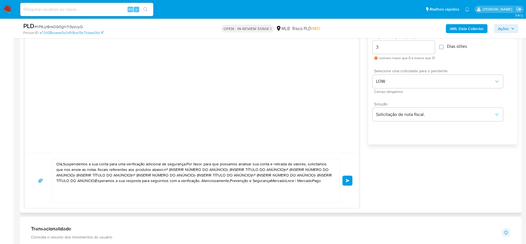
click at [263, 168] on textarea "Olá,Suspendemos a sua conta para uma verificação adicional de segurança.Por fav…" at bounding box center [194, 180] width 276 height 43
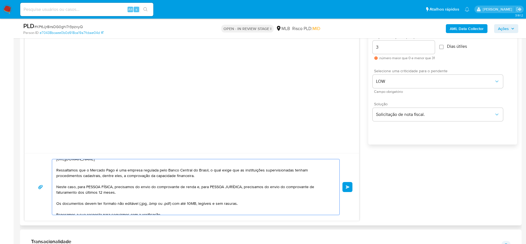
scroll to position [40, 0]
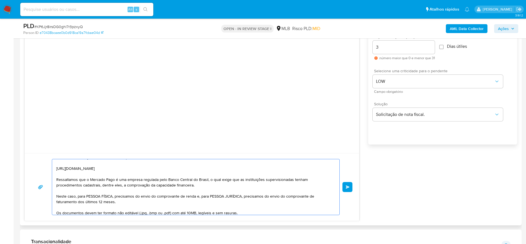
drag, startPoint x: 77, startPoint y: 196, endPoint x: 113, endPoint y: 197, distance: 35.5
click at [113, 197] on textarea "Olá! Estamos realizando uma verificação adicional de segurança em contas de usu…" at bounding box center [194, 186] width 276 height 55
drag, startPoint x: 160, startPoint y: 198, endPoint x: 165, endPoint y: 201, distance: 6.2
click at [165, 201] on textarea "Olá! Estamos realizando uma verificação adicional de segurança em contas de usu…" at bounding box center [194, 186] width 276 height 55
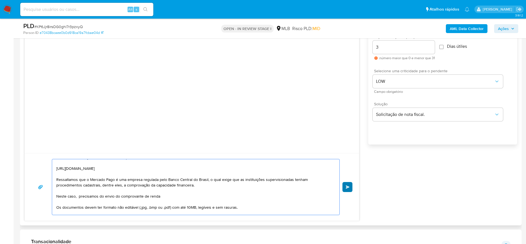
type textarea "Olá! Estamos realizando uma verificação adicional de segurança em contas de usu…"
click at [346, 185] on button "common.send" at bounding box center [348, 187] width 10 height 10
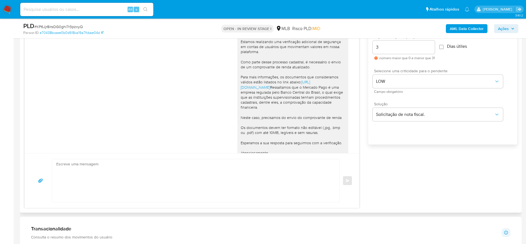
scroll to position [36, 0]
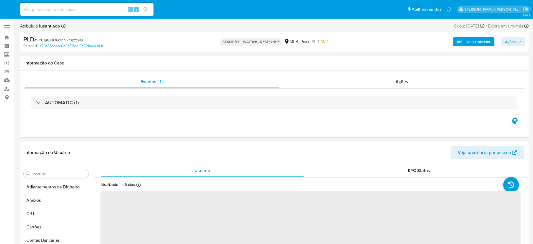
select select "10"
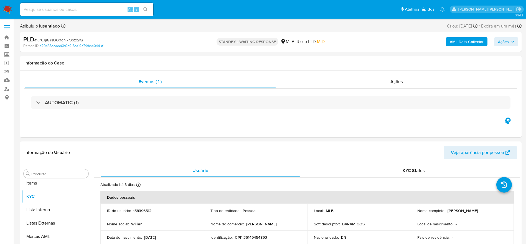
scroll to position [288, 0]
click at [83, 8] on input at bounding box center [86, 9] width 133 height 7
paste input "456189789"
type input "456189789"
click at [145, 8] on icon "search-icon" at bounding box center [145, 9] width 4 height 4
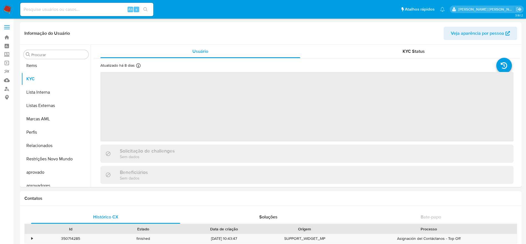
scroll to position [288, 0]
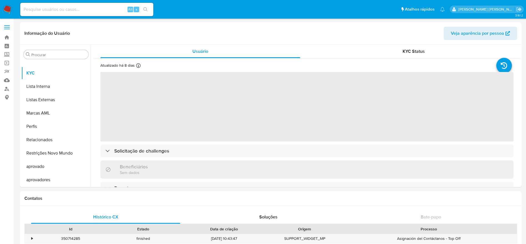
select select "10"
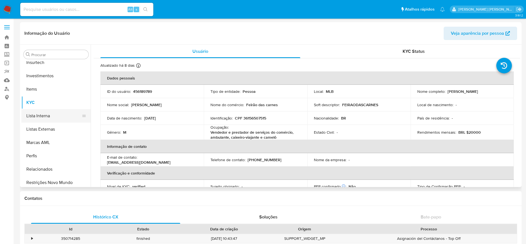
scroll to position [205, 0]
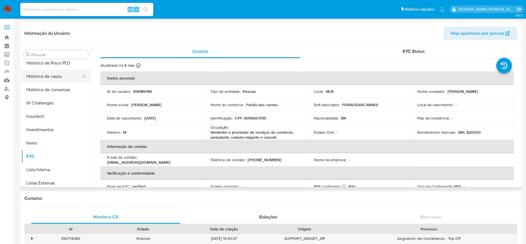
click at [47, 75] on button "Histórico de casos" at bounding box center [53, 76] width 65 height 13
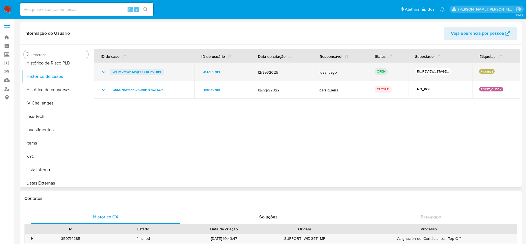
click at [136, 70] on span "kbOMVMxwDAvjzYXYXOcVQtkT" at bounding box center [137, 72] width 49 height 7
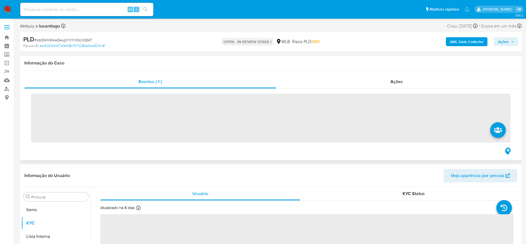
scroll to position [288, 0]
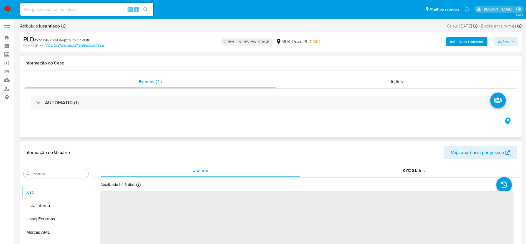
select select "10"
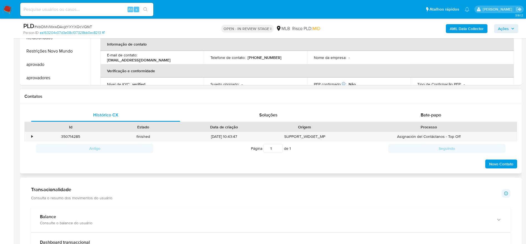
scroll to position [208, 0]
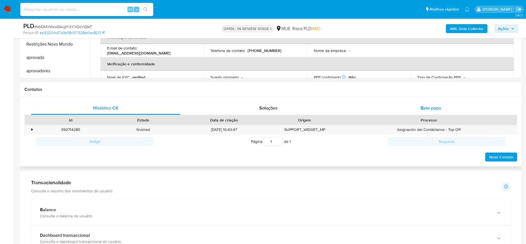
click at [412, 107] on div "Bate-papo" at bounding box center [431, 107] width 149 height 13
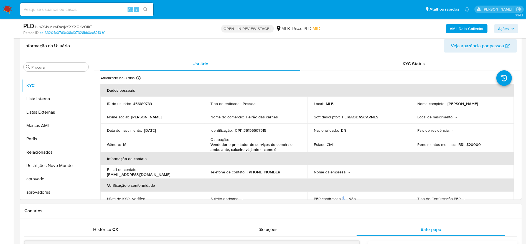
scroll to position [83, 0]
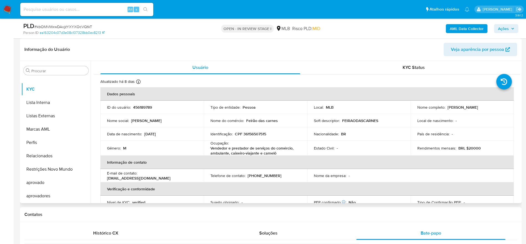
click at [258, 134] on p "CPF 36156507515" at bounding box center [250, 133] width 31 height 5
copy p "36156507515"
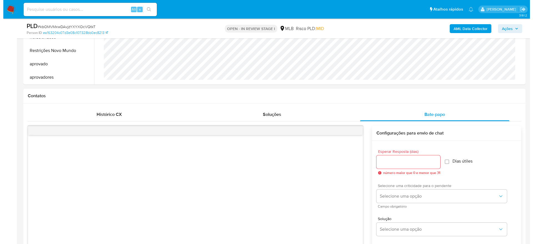
scroll to position [250, 0]
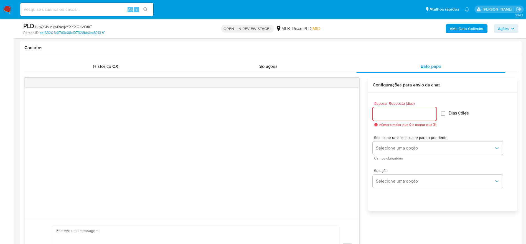
click at [410, 117] on input "Esperar Resposta (dias)" at bounding box center [405, 113] width 64 height 7
type input "3"
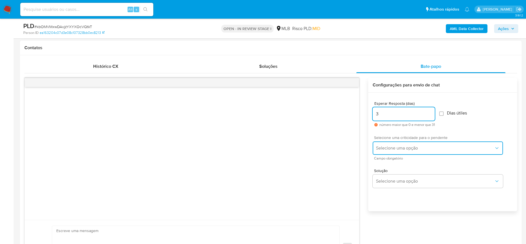
click at [407, 143] on button "Selecione uma opção" at bounding box center [438, 147] width 130 height 13
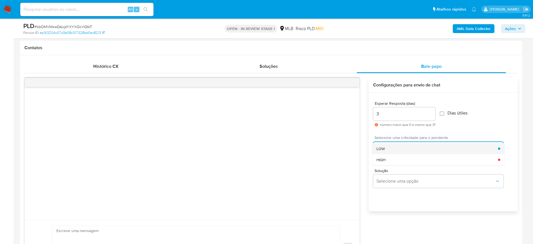
click at [398, 149] on div "LOW" at bounding box center [437, 148] width 122 height 11
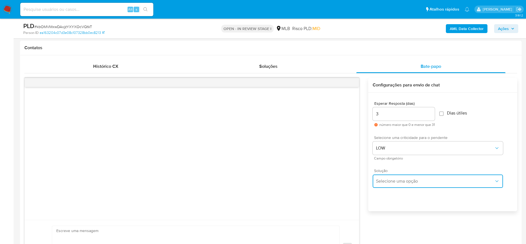
click at [399, 183] on span "Selecione uma opção" at bounding box center [435, 181] width 118 height 6
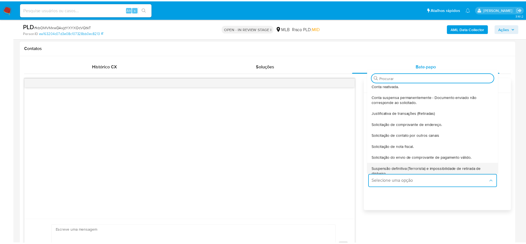
scroll to position [46, 0]
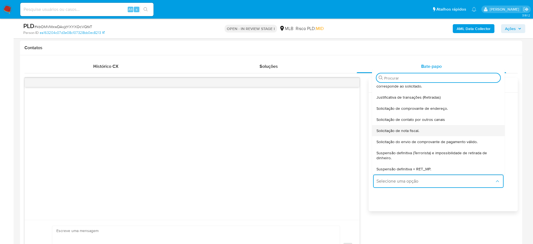
click at [409, 129] on span "Solicitação de nota fiscal." at bounding box center [397, 130] width 43 height 5
type textarea "Olá,Suspendemos a sua conta para uma verificação adicional de segurança.Por fav…"
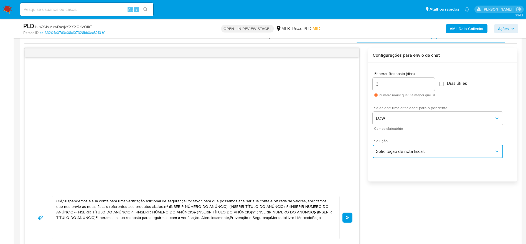
scroll to position [291, 0]
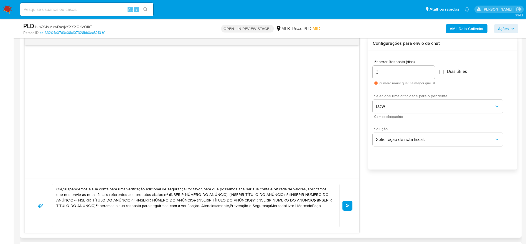
drag, startPoint x: 234, startPoint y: 180, endPoint x: 223, endPoint y: 190, distance: 14.8
click at [230, 185] on div "Olá,Suspendemos a sua conta para uma verificação adicional de segurança.Por fav…" at bounding box center [192, 205] width 335 height 55
click at [220, 192] on textarea "Olá,Suspendemos a sua conta para uma verificação adicional de segurança.Por fav…" at bounding box center [194, 205] width 276 height 43
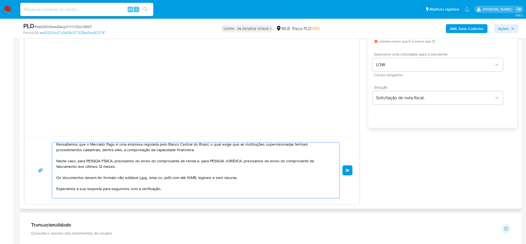
scroll to position [40, 0]
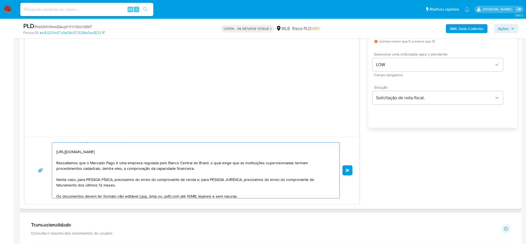
drag, startPoint x: 77, startPoint y: 181, endPoint x: 112, endPoint y: 179, distance: 34.4
click at [112, 179] on textarea "Olá! Estamos realizando uma verificação adicional de segurança em contas de usu…" at bounding box center [194, 169] width 276 height 55
drag, startPoint x: 159, startPoint y: 179, endPoint x: 165, endPoint y: 183, distance: 6.2
click at [165, 183] on textarea "Olá! Estamos realizando uma verificação adicional de segurança em contas de usu…" at bounding box center [194, 169] width 276 height 55
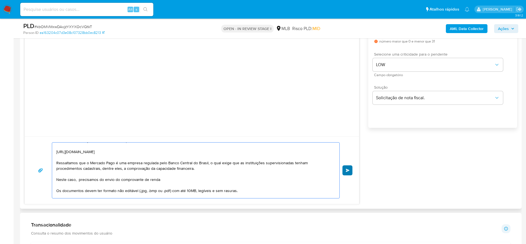
type textarea "Olá! Estamos realizando uma verificação adicional de segurança em contas de usu…"
click at [349, 170] on span "common.send" at bounding box center [348, 169] width 4 height 3
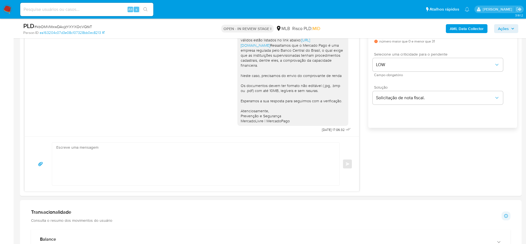
scroll to position [35, 0]
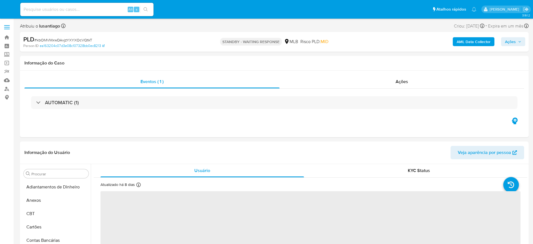
select select "10"
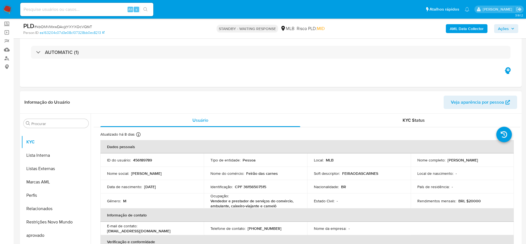
scroll to position [42, 0]
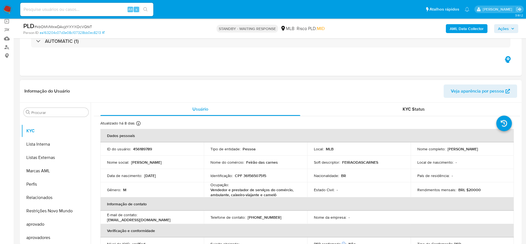
click at [252, 175] on p "CPF 36156507515" at bounding box center [250, 175] width 31 height 5
copy p "36156507515"
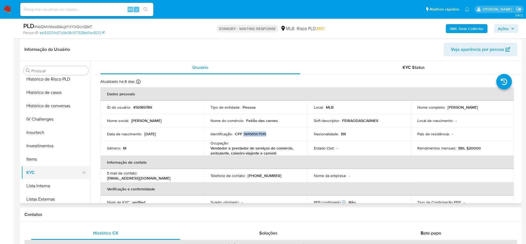
scroll to position [163, 0]
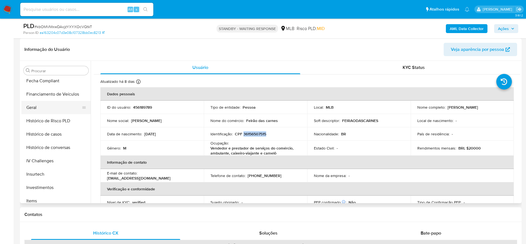
click at [41, 106] on button "Geral" at bounding box center [53, 107] width 65 height 13
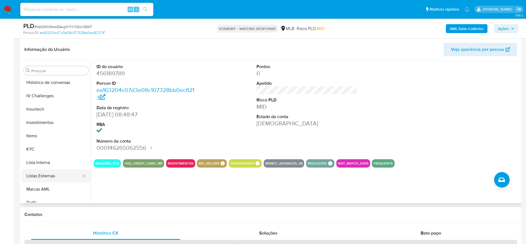
scroll to position [246, 0]
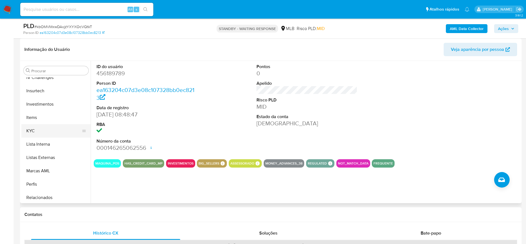
click at [44, 127] on button "KYC" at bounding box center [53, 130] width 65 height 13
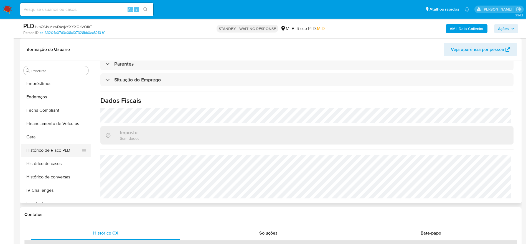
scroll to position [121, 0]
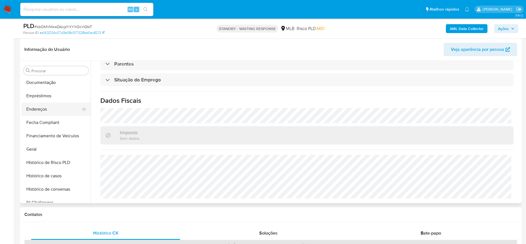
click at [42, 112] on button "Endereços" at bounding box center [53, 108] width 65 height 13
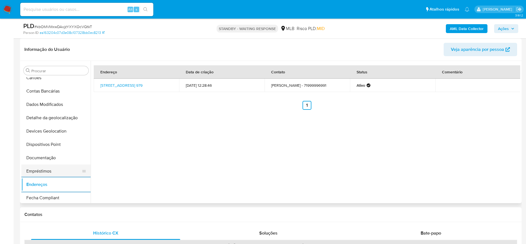
scroll to position [38, 0]
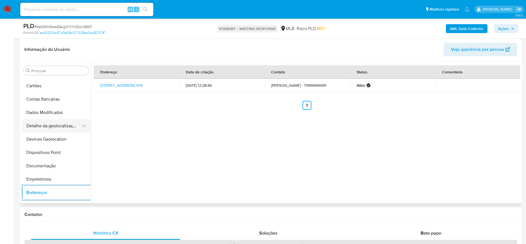
click at [52, 123] on button "Detalhe da geolocalização" at bounding box center [53, 125] width 65 height 13
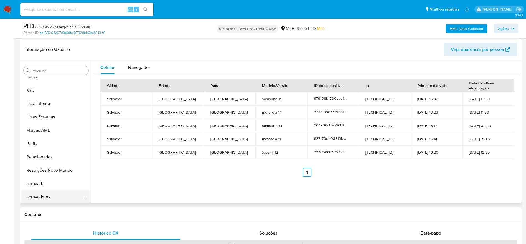
scroll to position [288, 0]
click at [50, 168] on button "Restrições Novo Mundo" at bounding box center [53, 168] width 65 height 13
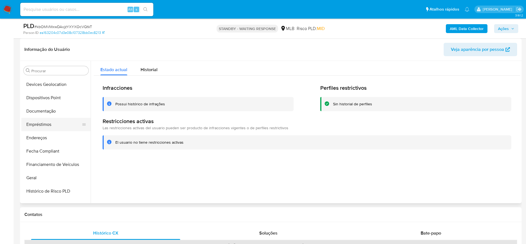
scroll to position [80, 0]
click at [51, 103] on button "Devices Geolocation" at bounding box center [53, 97] width 65 height 13
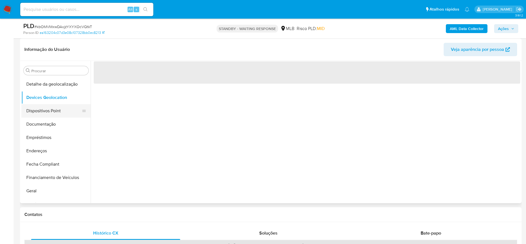
click at [50, 109] on button "Dispositivos Point" at bounding box center [53, 110] width 65 height 13
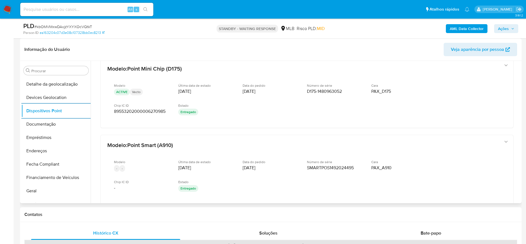
scroll to position [246, 0]
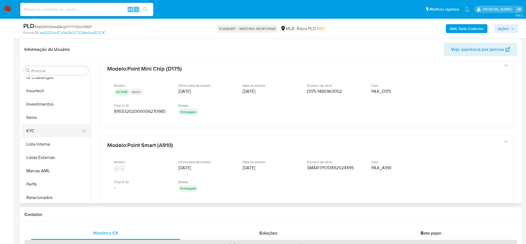
click at [44, 135] on button "KYC" at bounding box center [53, 130] width 65 height 13
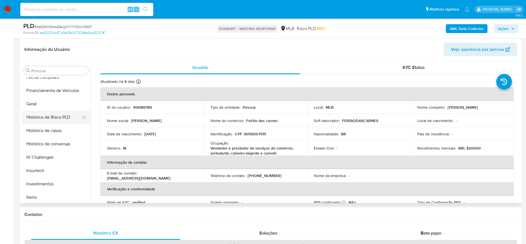
scroll to position [163, 0]
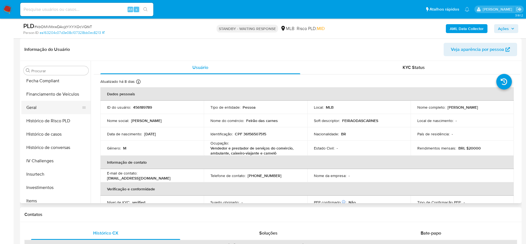
click at [40, 109] on button "Geral" at bounding box center [53, 107] width 65 height 13
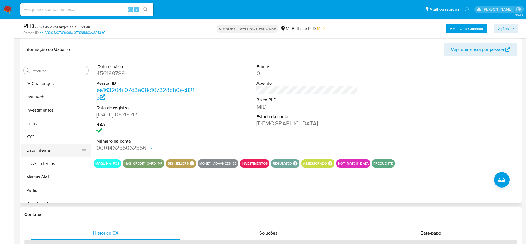
scroll to position [246, 0]
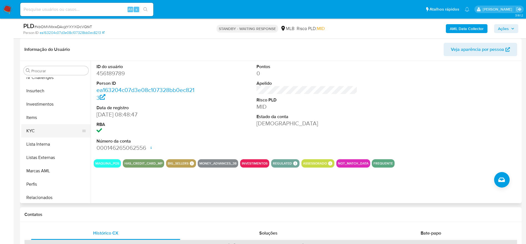
click at [46, 133] on button "KYC" at bounding box center [53, 130] width 65 height 13
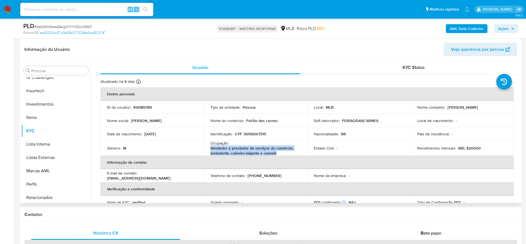
drag, startPoint x: 278, startPoint y: 154, endPoint x: 210, endPoint y: 149, distance: 68.7
click at [211, 149] on p "Vendedor e prestador de serviços do comércio, ambulante, caixeiro-viajante e ca…" at bounding box center [255, 150] width 88 height 10
copy p "Vendedor e prestador de serviços do comércio, ambulante, caixeiro-viajante e ca…"
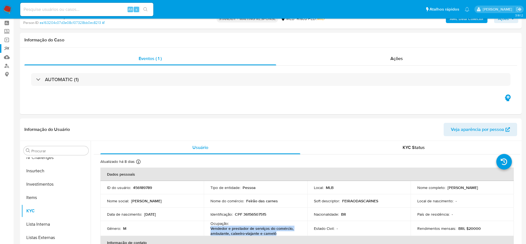
scroll to position [0, 0]
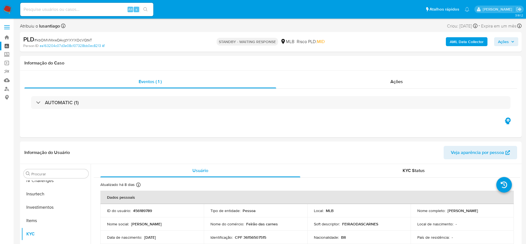
click at [6, 45] on link "Painel" at bounding box center [33, 46] width 66 height 9
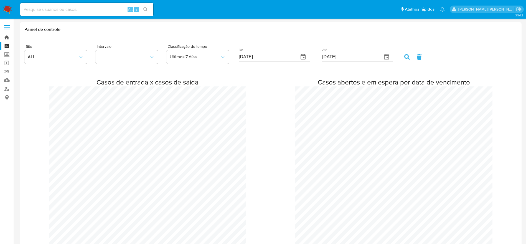
click at [6, 39] on link "Bandeja" at bounding box center [33, 37] width 66 height 9
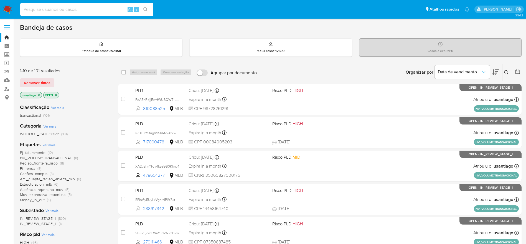
click at [94, 10] on input at bounding box center [86, 9] width 133 height 7
paste input "287525154"
type input "287525154"
click at [508, 72] on icon at bounding box center [506, 72] width 4 height 4
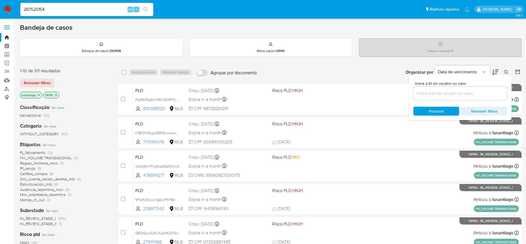
click at [438, 95] on input at bounding box center [461, 93] width 94 height 7
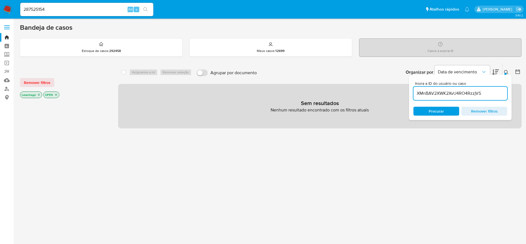
click at [55, 94] on icon "close-filter" at bounding box center [55, 94] width 3 height 3
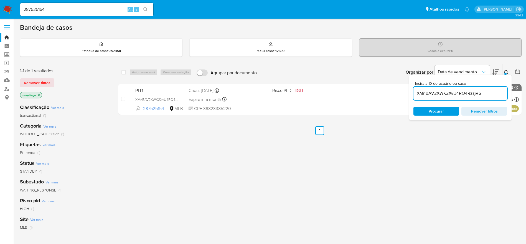
click at [379, 143] on div "select-all-cases-checkbox Asignarme a mí Remover seleção Agrupar por documento …" at bounding box center [320, 188] width 404 height 251
click at [506, 73] on div at bounding box center [506, 74] width 2 height 2
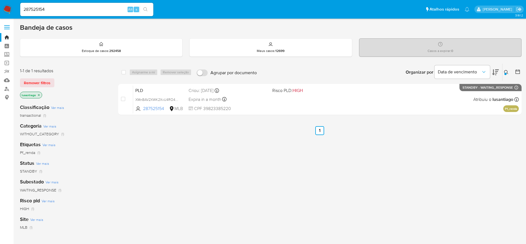
click at [505, 74] on div at bounding box center [506, 74] width 2 height 2
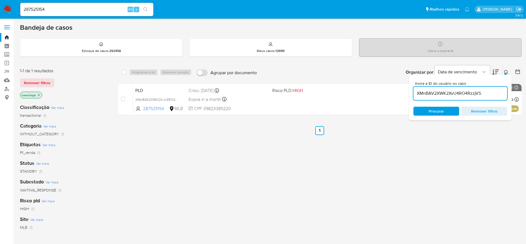
click at [440, 94] on input "XMnBAV2XWK2XvU4RO4RzzjVS" at bounding box center [461, 93] width 94 height 7
type input "VjosSMBnWsUss9WUKilR5n5V"
click at [350, 160] on div "select-all-cases-checkbox Asignarme a mí Remover seleção Agrupar por documento …" at bounding box center [320, 188] width 404 height 251
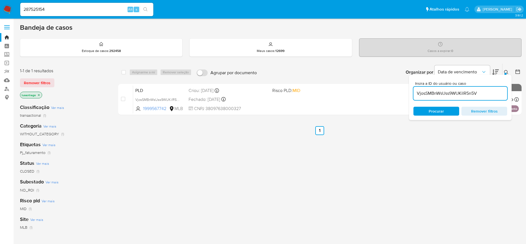
click at [508, 72] on icon at bounding box center [506, 72] width 4 height 4
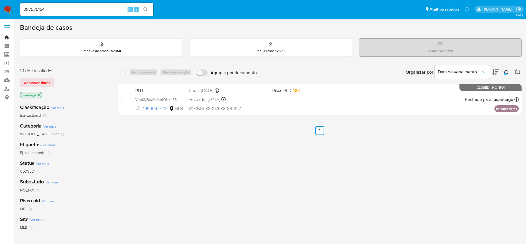
click at [9, 40] on link "Bandeja" at bounding box center [33, 37] width 66 height 9
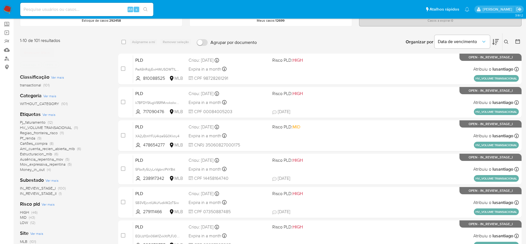
scroll to position [42, 0]
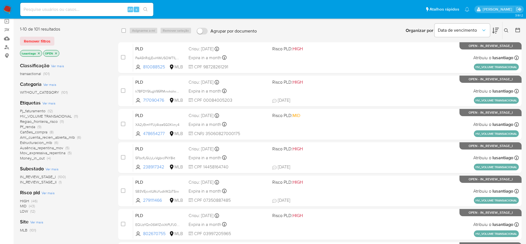
click at [36, 158] on span "Money_in_out" at bounding box center [32, 158] width 25 height 6
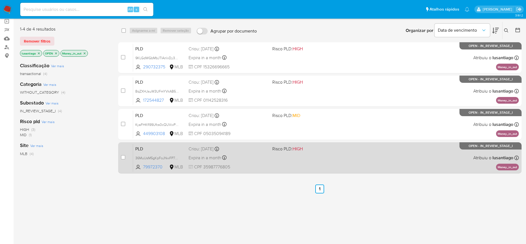
click at [276, 161] on div "PLD 36MuUsM5gKpFoJNwFP7FX0db 79972370 MLB Risco PLD: HIGH Criou: [DATE] Criou: …" at bounding box center [326, 157] width 386 height 28
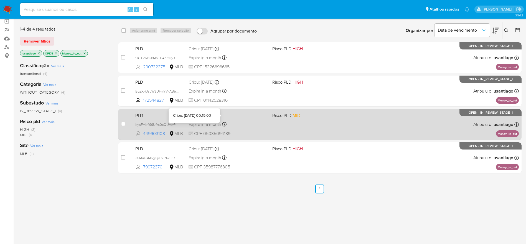
click at [239, 122] on div "Expira in a month Expira em [DATE] 00:15:03" at bounding box center [228, 123] width 79 height 7
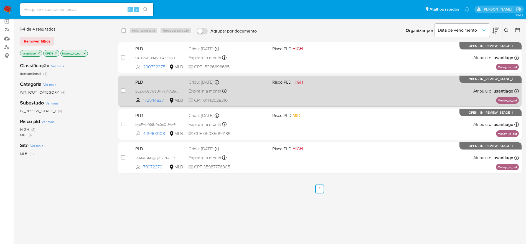
click at [253, 89] on div "Expira in a month Expira em 27/10/2025 00:24:39" at bounding box center [228, 90] width 79 height 7
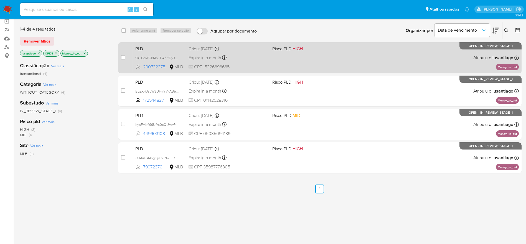
click at [233, 54] on div "Expira in a month Expira em 27/10/2025 00:27:01" at bounding box center [228, 57] width 79 height 7
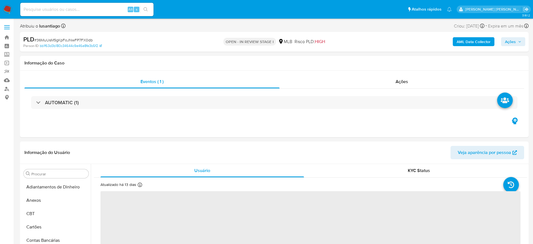
select select "10"
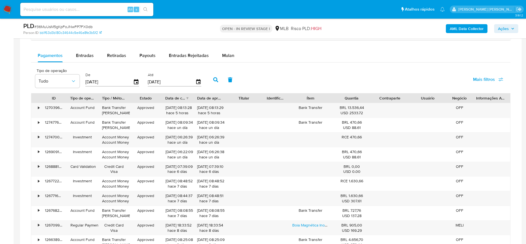
scroll to position [375, 0]
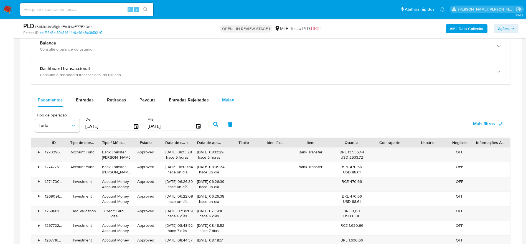
click at [227, 100] on span "Mulan" at bounding box center [228, 100] width 12 height 6
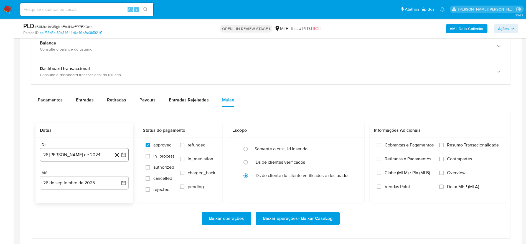
click at [81, 153] on button "26 [PERSON_NAME] de 2024" at bounding box center [84, 154] width 89 height 13
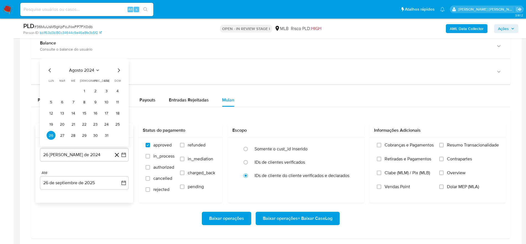
click at [84, 71] on span "agosto 2024" at bounding box center [81, 70] width 25 height 6
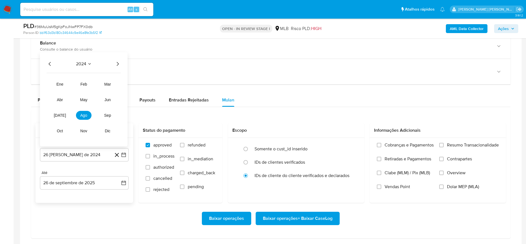
click at [120, 64] on icon "Año siguiente" at bounding box center [117, 63] width 7 height 7
click at [85, 116] on span "ago" at bounding box center [83, 115] width 7 height 4
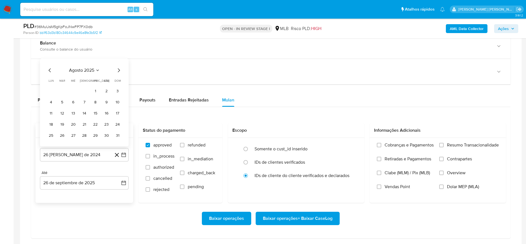
click at [97, 89] on button "1" at bounding box center [95, 90] width 9 height 9
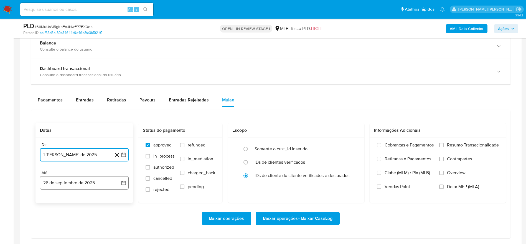
click at [67, 180] on button "26 de septiembre de 2025" at bounding box center [84, 182] width 89 height 13
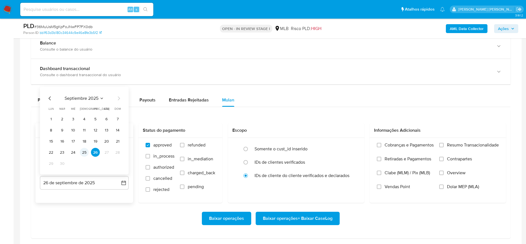
click at [84, 150] on button "25" at bounding box center [84, 152] width 9 height 9
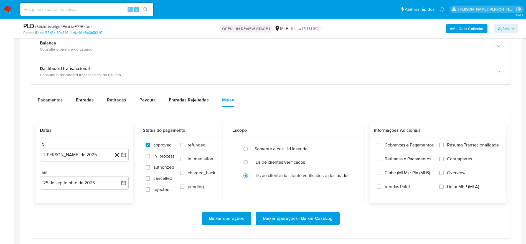
click at [472, 144] on span "Resumo Transacionalidade" at bounding box center [473, 145] width 52 height 6
click at [444, 144] on input "Resumo Transacionalidade" at bounding box center [442, 145] width 4 height 4
click at [302, 217] on span "Baixar operações + Baixar CaseLog" at bounding box center [298, 218] width 70 height 12
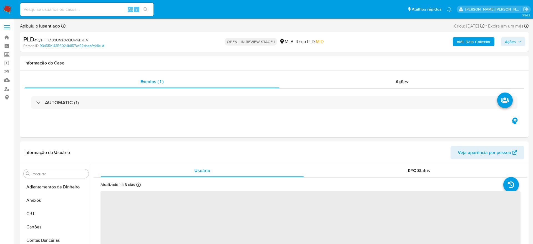
select select "10"
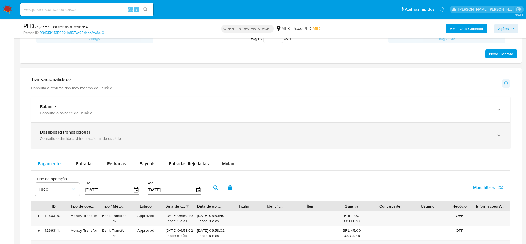
scroll to position [333, 0]
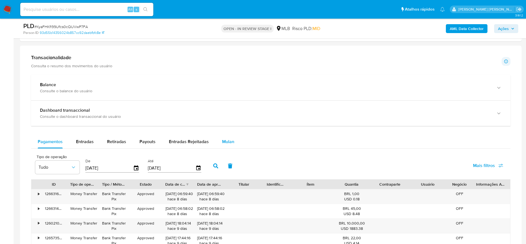
click at [235, 139] on button "Mulan" at bounding box center [229, 141] width 26 height 13
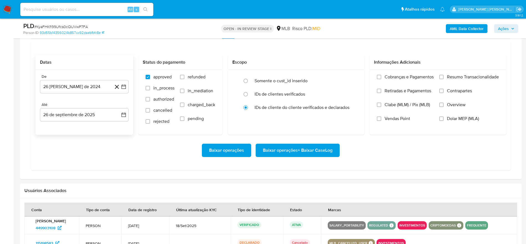
scroll to position [458, 0]
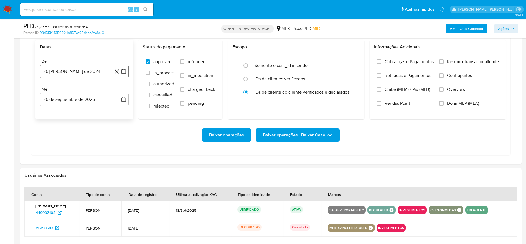
click at [95, 72] on button "26 [PERSON_NAME] de 2024" at bounding box center [84, 71] width 89 height 13
click at [87, 92] on span "agosto 2024" at bounding box center [81, 92] width 25 height 6
click at [115, 90] on icon "Año siguiente" at bounding box center [117, 91] width 7 height 7
click at [84, 142] on span "ago" at bounding box center [83, 142] width 7 height 4
click at [96, 109] on button "1" at bounding box center [95, 111] width 9 height 9
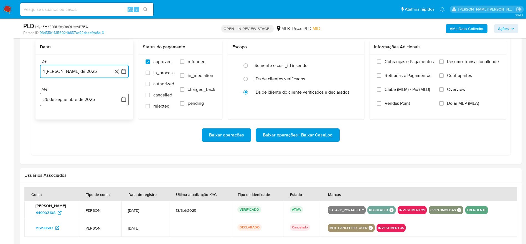
click at [85, 100] on button "26 de septiembre de 2025" at bounding box center [84, 99] width 89 height 13
drag, startPoint x: 85, startPoint y: 172, endPoint x: 181, endPoint y: 157, distance: 97.4
click at [84, 172] on button "25" at bounding box center [84, 173] width 9 height 9
click at [487, 61] on span "Resumo Transacionalidade" at bounding box center [473, 62] width 52 height 6
click at [444, 61] on input "Resumo Transacionalidade" at bounding box center [442, 61] width 4 height 4
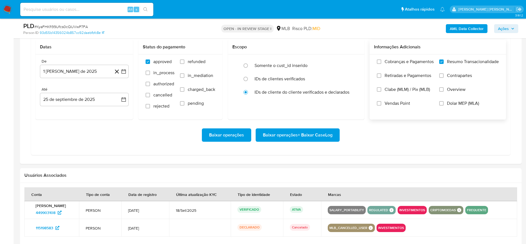
click at [295, 136] on span "Baixar operações + Baixar CaseLog" at bounding box center [298, 135] width 70 height 12
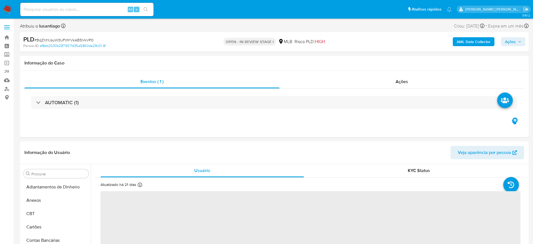
select select "10"
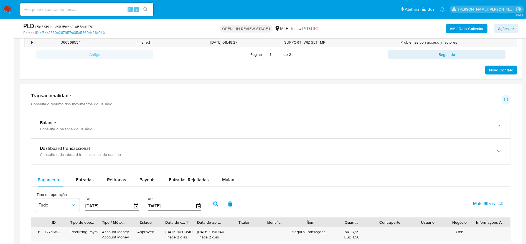
scroll to position [333, 0]
click at [228, 176] on span "Mulan" at bounding box center [228, 179] width 12 height 6
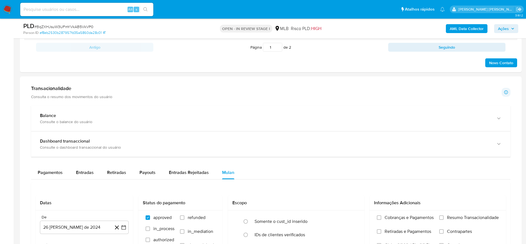
scroll to position [458, 0]
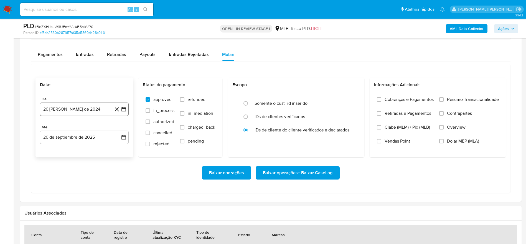
click at [87, 113] on button "26 [PERSON_NAME] de 2024" at bounding box center [84, 108] width 89 height 13
click at [80, 128] on span "agosto 2024" at bounding box center [81, 129] width 25 height 6
click at [118, 129] on icon "Año siguiente" at bounding box center [117, 129] width 7 height 7
click at [82, 179] on span "ago" at bounding box center [83, 180] width 7 height 4
click at [94, 148] on button "1" at bounding box center [95, 149] width 9 height 9
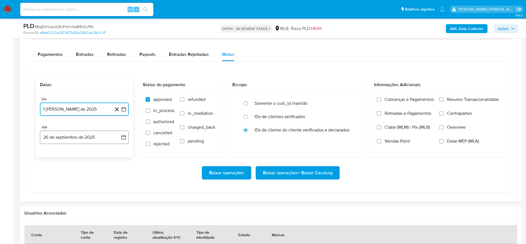
click at [73, 133] on button "26 de septiembre de 2025" at bounding box center [84, 136] width 89 height 13
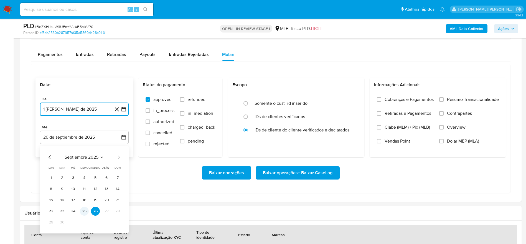
click at [86, 207] on button "25" at bounding box center [84, 210] width 9 height 9
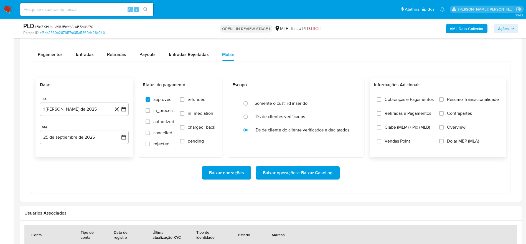
click at [451, 101] on span "Resumo Transacionalidade" at bounding box center [473, 100] width 52 height 6
click at [444, 101] on input "Resumo Transacionalidade" at bounding box center [442, 99] width 4 height 4
click at [313, 172] on span "Baixar operações + Baixar CaseLog" at bounding box center [298, 172] width 70 height 12
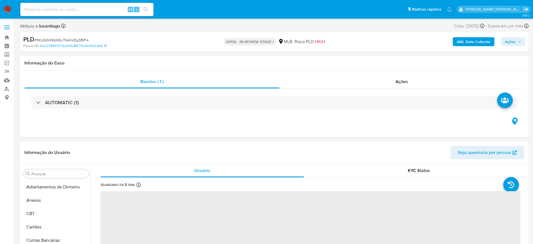
select select "10"
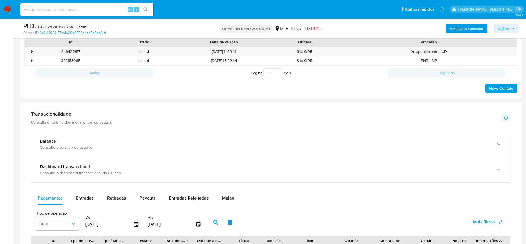
scroll to position [416, 0]
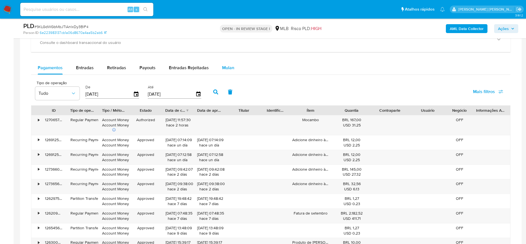
click at [224, 67] on span "Mulan" at bounding box center [228, 67] width 12 height 6
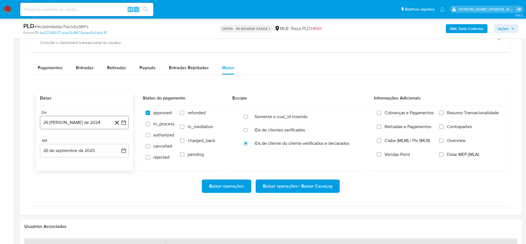
click at [78, 119] on button "26 [PERSON_NAME] de 2024" at bounding box center [84, 122] width 89 height 13
click at [80, 142] on span "agosto 2024" at bounding box center [81, 143] width 25 height 6
click at [119, 142] on icon "Año siguiente" at bounding box center [117, 142] width 7 height 7
click at [83, 195] on span "ago" at bounding box center [83, 193] width 7 height 4
click at [99, 162] on button "1" at bounding box center [95, 162] width 9 height 9
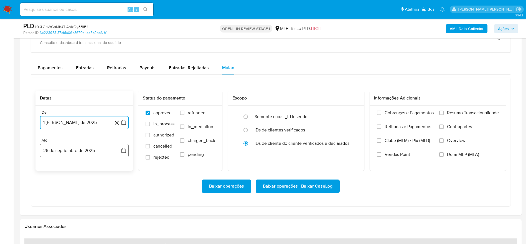
click at [70, 149] on button "26 de septiembre de 2025" at bounding box center [84, 150] width 89 height 13
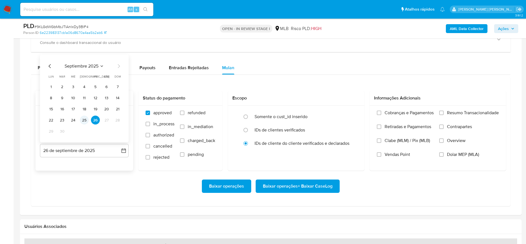
click at [84, 118] on button "25" at bounding box center [84, 119] width 9 height 9
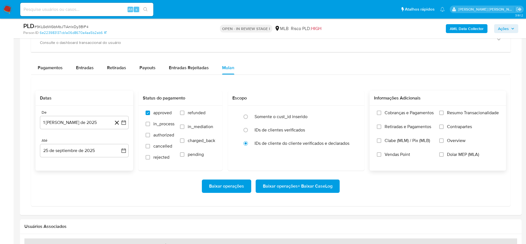
click at [470, 110] on span "Resumo Transacionalidade" at bounding box center [473, 113] width 52 height 6
click at [444, 110] on input "Resumo Transacionalidade" at bounding box center [442, 112] width 4 height 4
click at [291, 186] on span "Baixar operações + Baixar CaseLog" at bounding box center [298, 186] width 70 height 12
